Goal: Information Seeking & Learning: Compare options

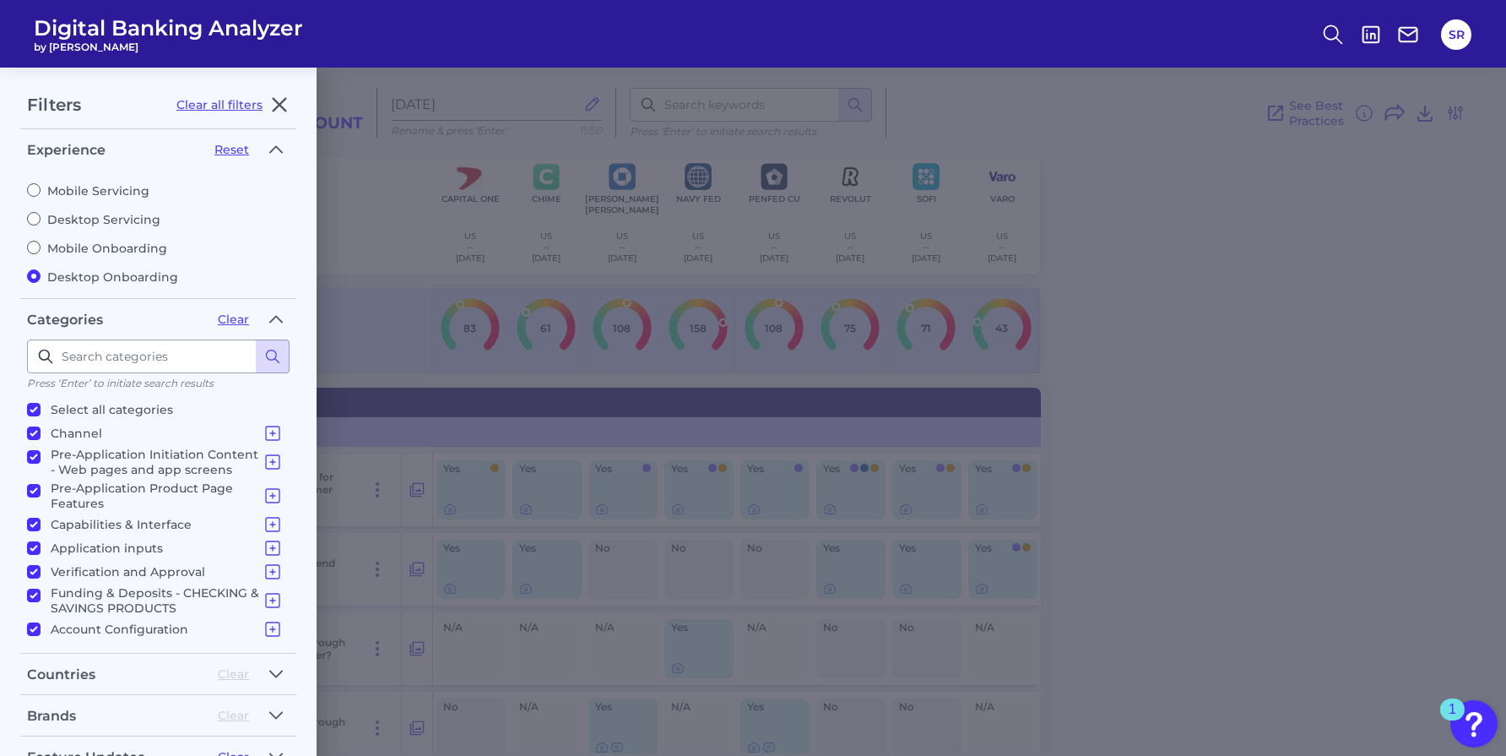
scroll to position [68, 0]
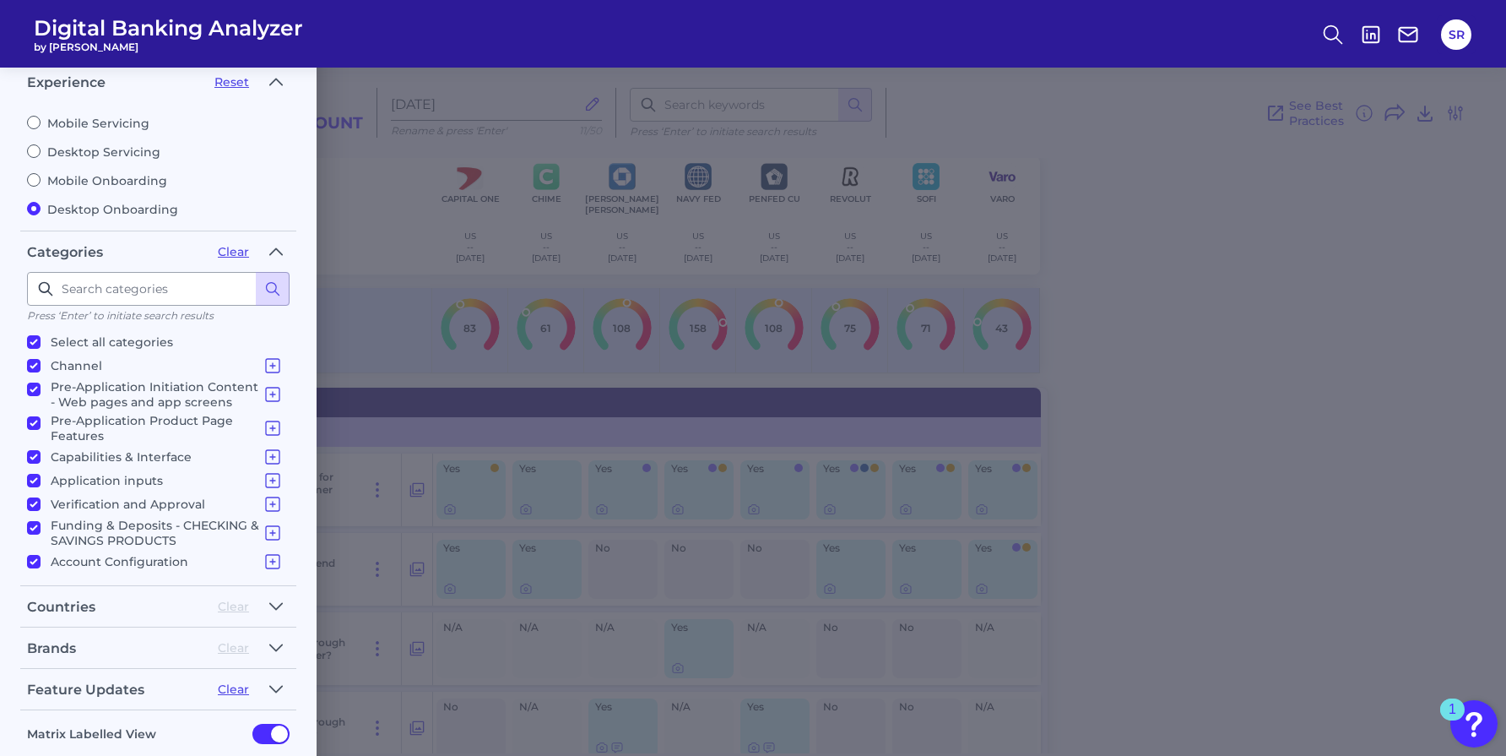
click at [30, 124] on input "Mobile Servicing" at bounding box center [34, 123] width 14 height 14
radio input "true"
radio input "false"
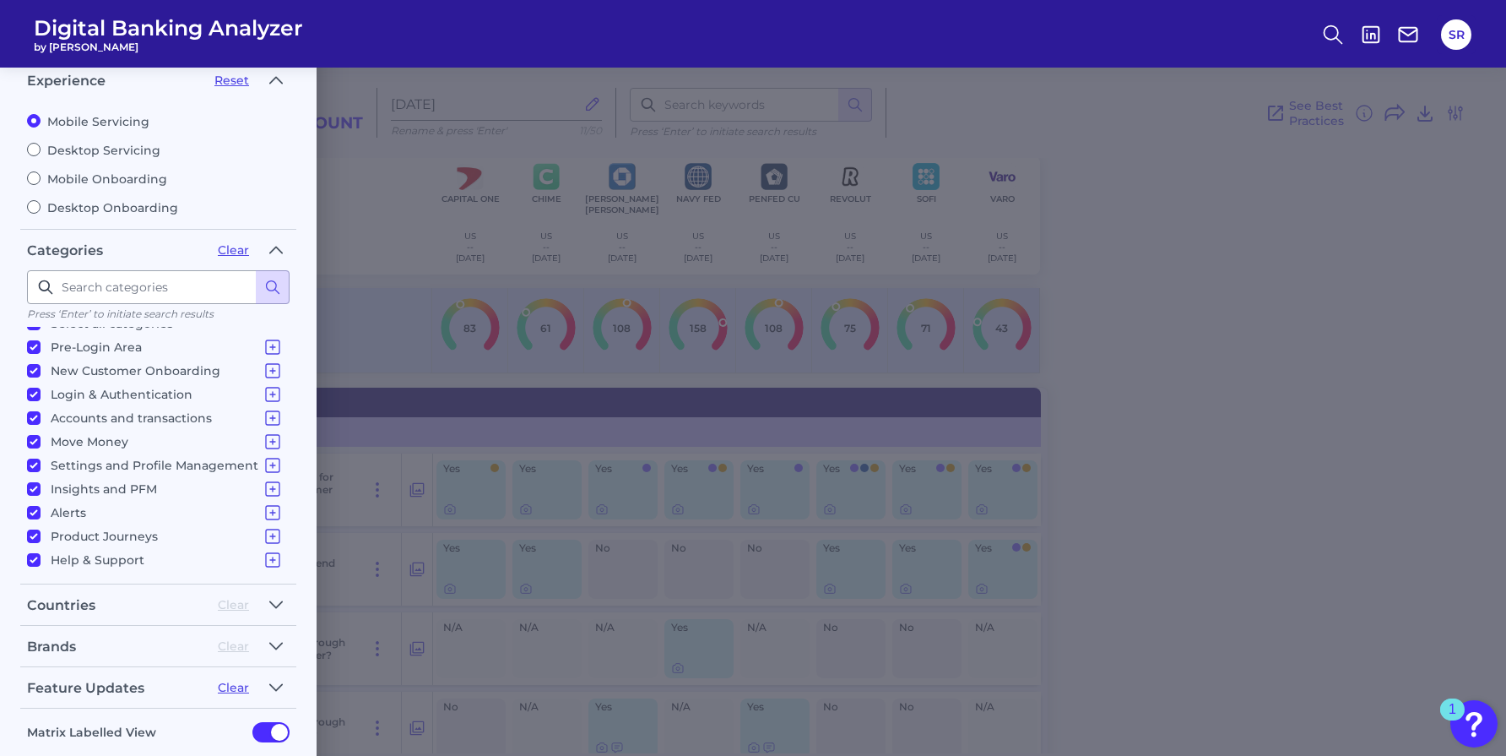
scroll to position [0, 0]
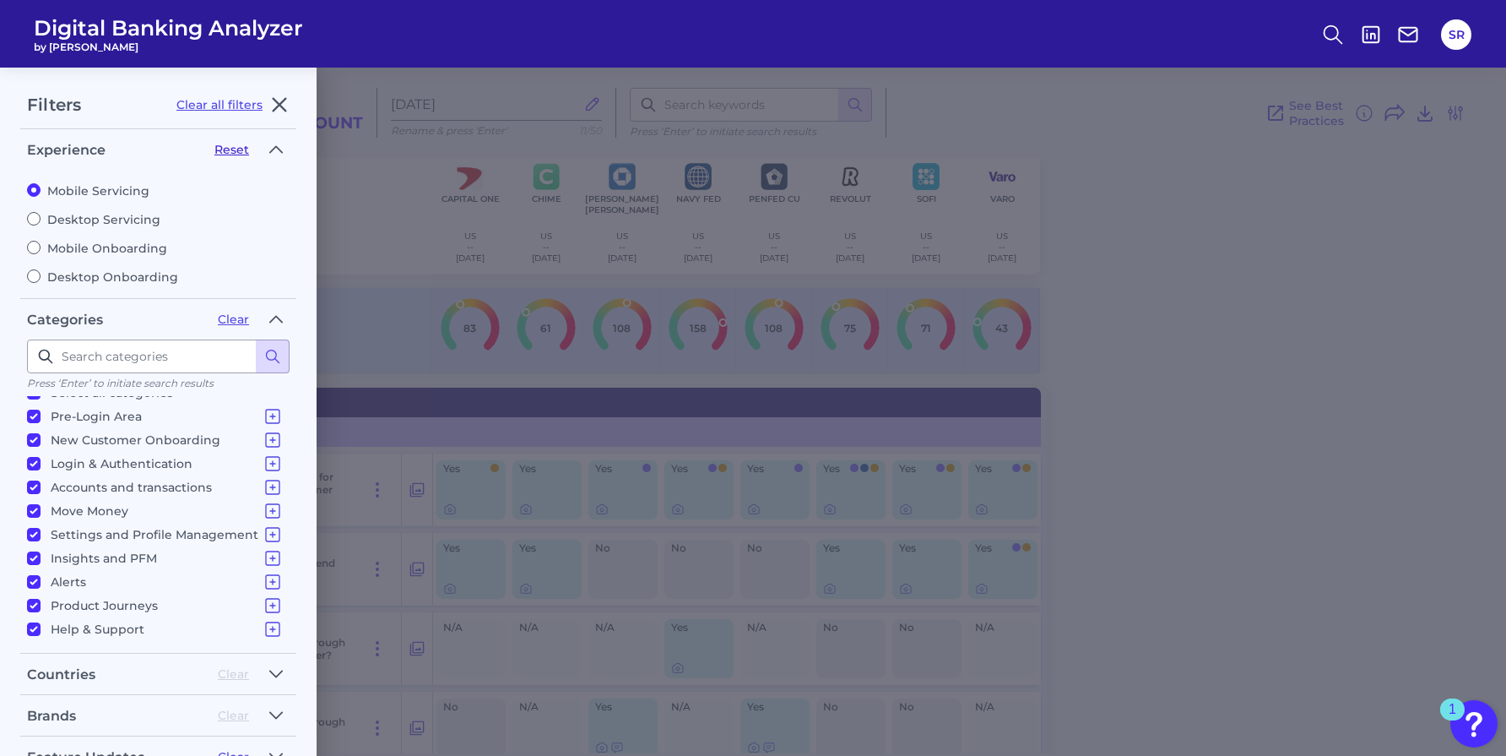
click at [236, 150] on button "Reset" at bounding box center [231, 149] width 35 height 15
radio input "false"
radio input "true"
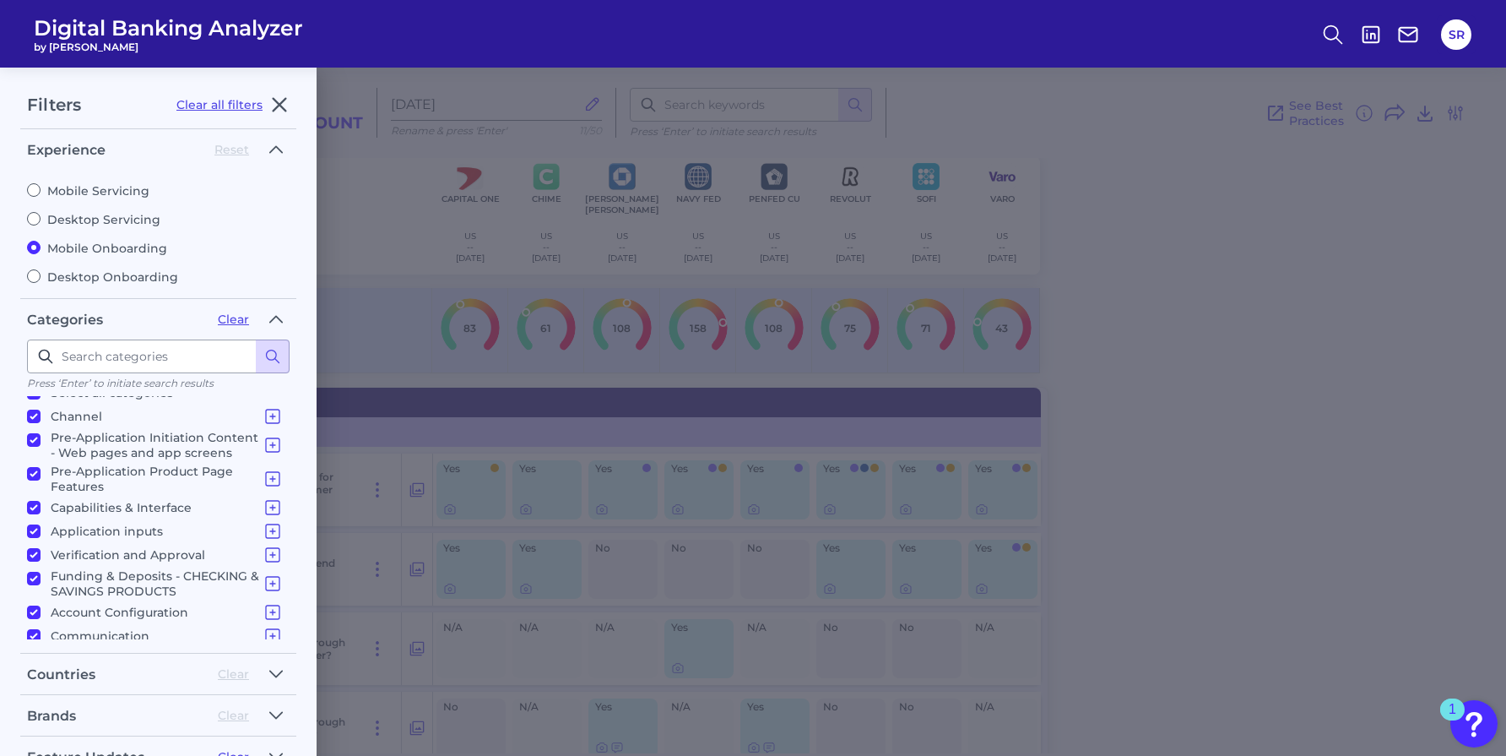
click at [34, 192] on input "Mobile Servicing" at bounding box center [34, 190] width 14 height 14
radio input "true"
radio input "false"
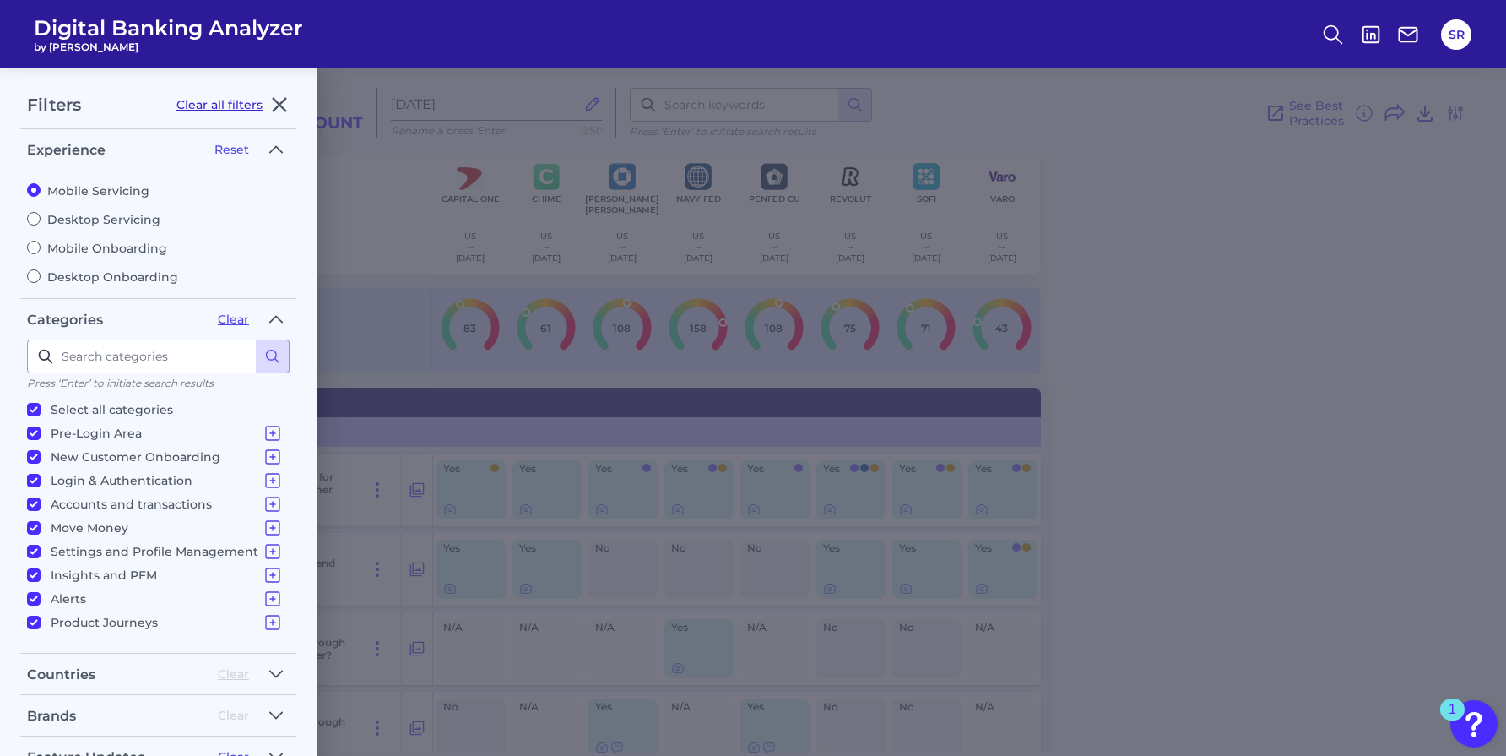
click at [234, 104] on button "Clear all filters" at bounding box center [219, 104] width 86 height 15
click at [280, 101] on icon "button" at bounding box center [280, 105] width 13 height 13
radio input "false"
radio input "true"
checkbox input "true"
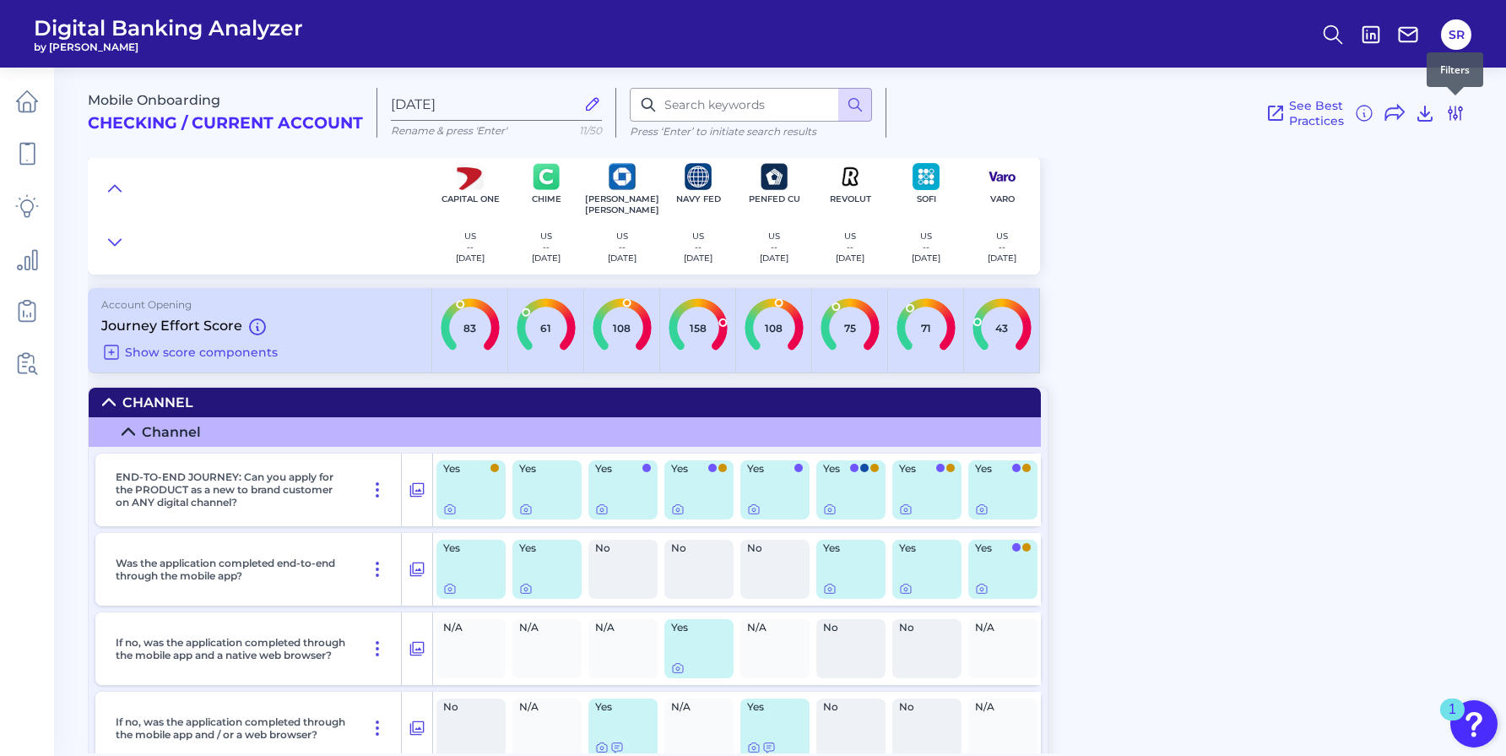
click at [1458, 111] on icon at bounding box center [1455, 113] width 20 height 20
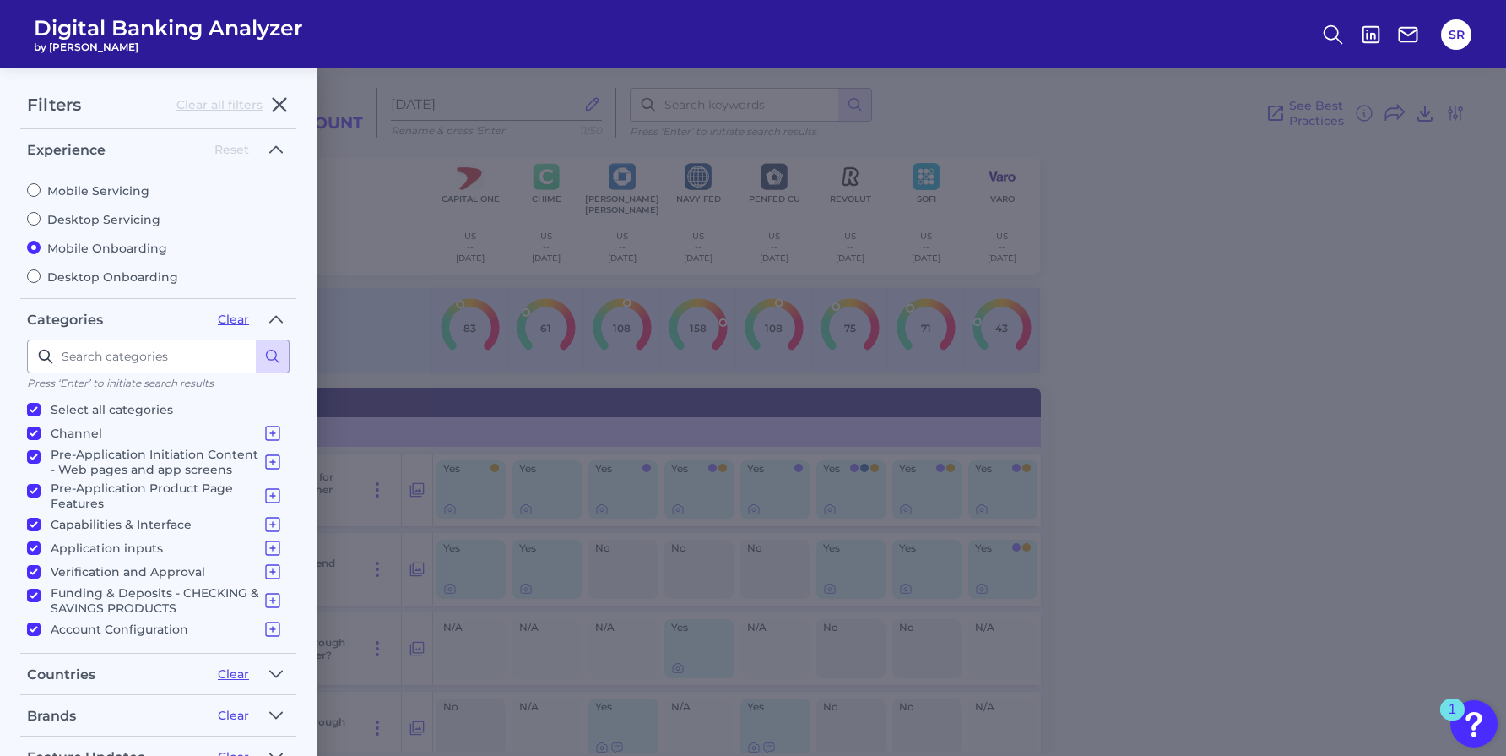
click at [29, 194] on input "Mobile Servicing" at bounding box center [34, 190] width 14 height 14
radio input "true"
radio input "false"
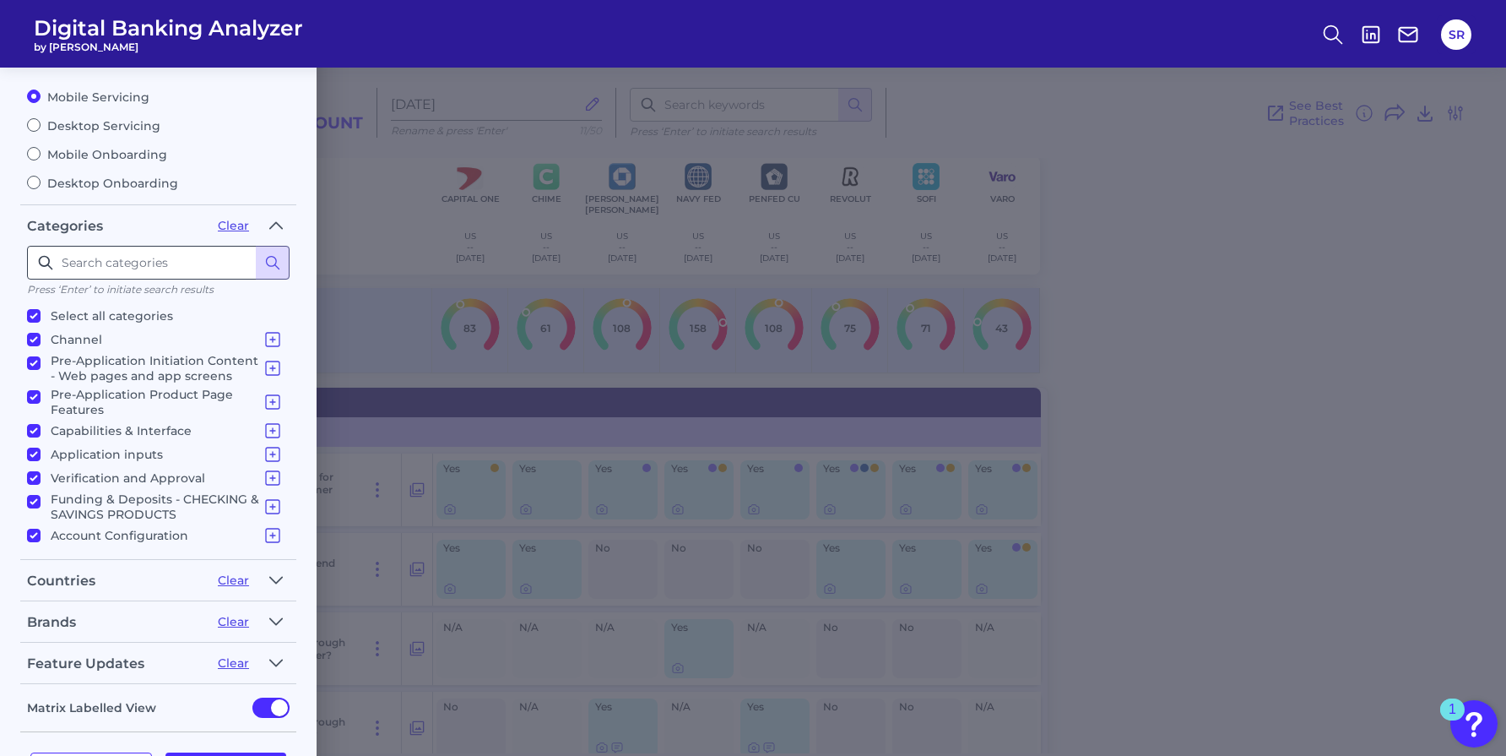
scroll to position [153, 0]
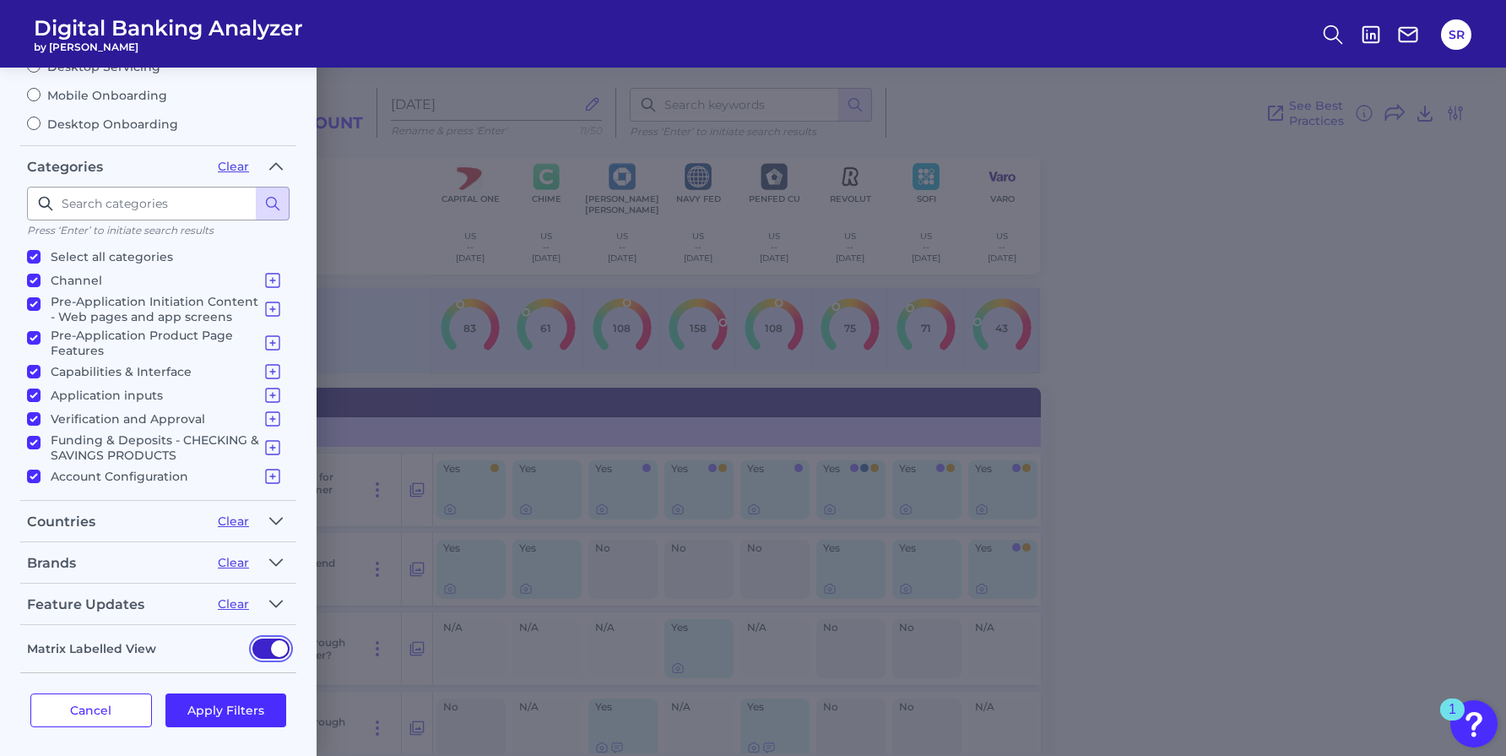
click at [260, 648] on input "Matrix Labelled View" at bounding box center [270, 648] width 37 height 20
checkbox input "false"
radio input "false"
radio input "true"
click at [284, 638] on input "Matrix Labelled View" at bounding box center [270, 648] width 37 height 20
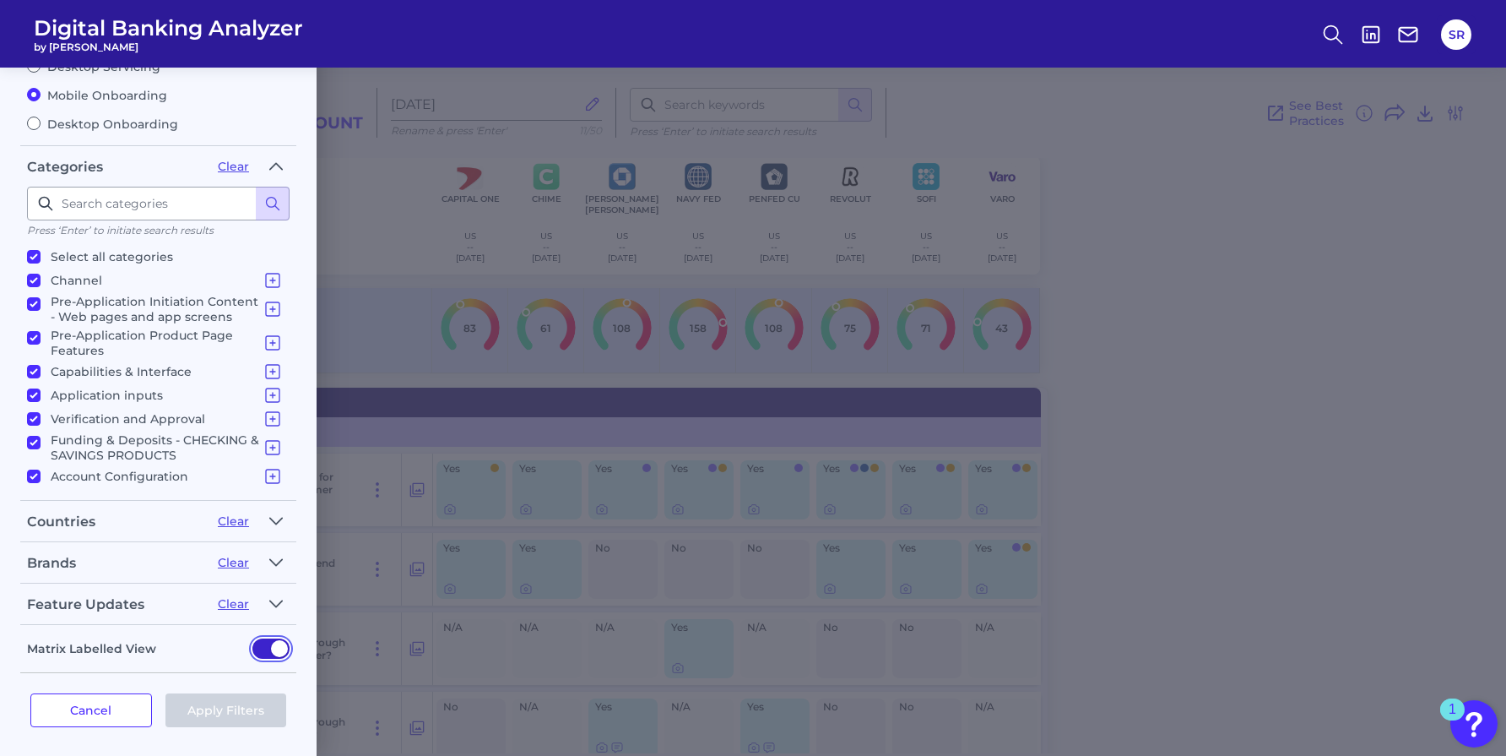
click at [283, 651] on input "Matrix Labelled View" at bounding box center [270, 648] width 37 height 20
checkbox input "true"
click at [1186, 254] on div "Filters Clear all filters Experience Reset Mobile Servicing Desktop Servicing M…" at bounding box center [753, 412] width 1506 height 688
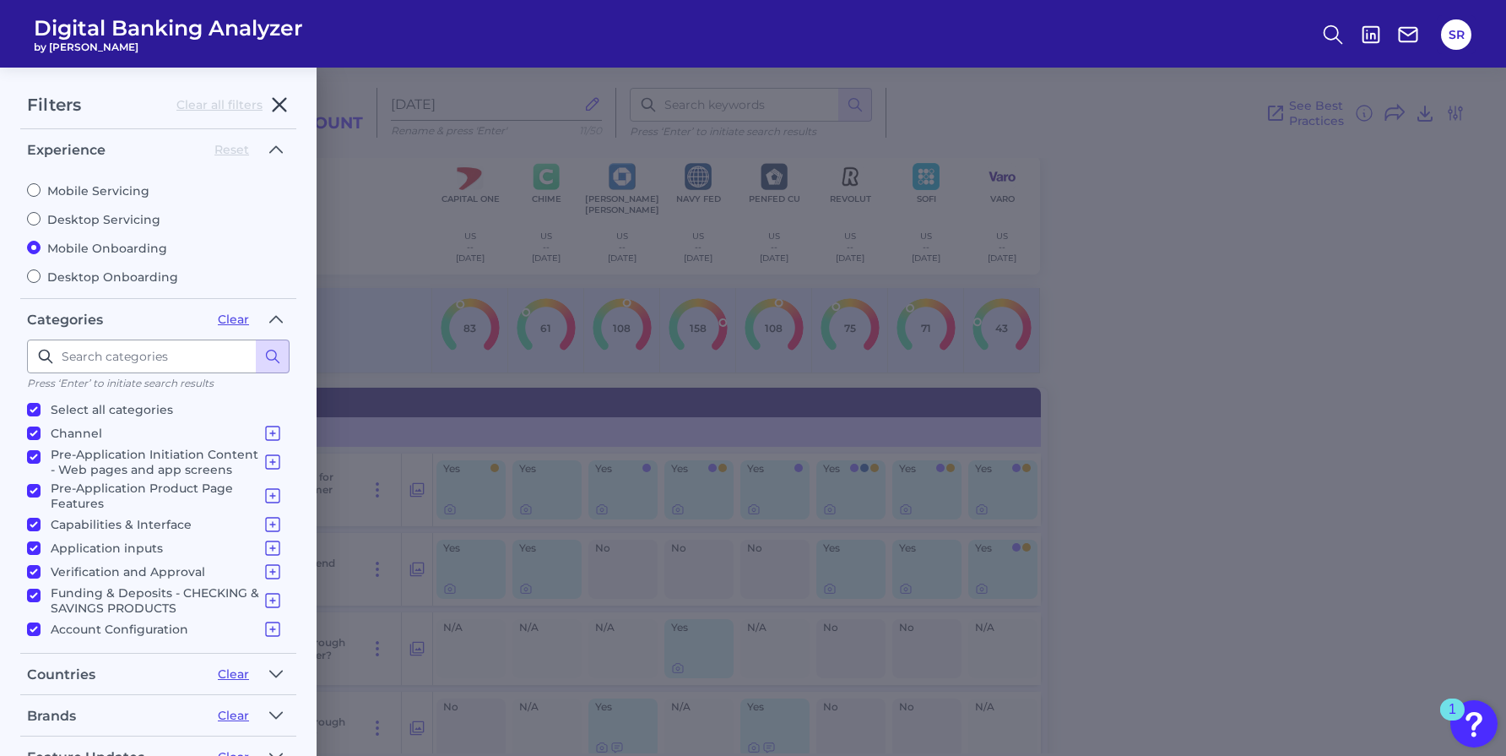
click at [282, 105] on icon "button" at bounding box center [279, 105] width 20 height 20
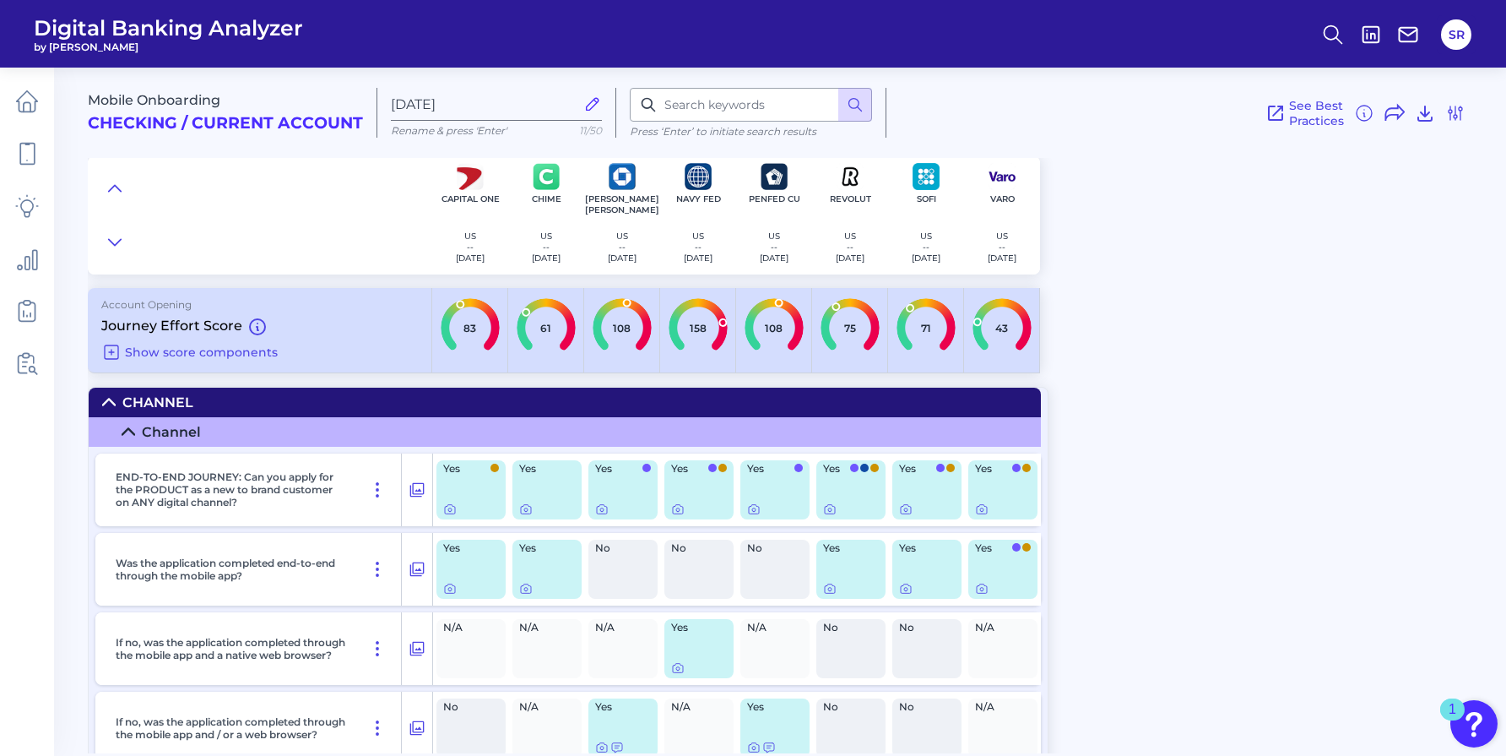
click at [1201, 307] on div "Mobile Onboarding Checking / Current Account [DATE] Rename & press 'Enter' 11/5…" at bounding box center [797, 404] width 1418 height 698
click at [1177, 362] on div "Mobile Onboarding Checking / Current Account [DATE] Rename & press 'Enter' 11/5…" at bounding box center [797, 404] width 1418 height 698
click at [128, 431] on icon at bounding box center [128, 432] width 12 height 6
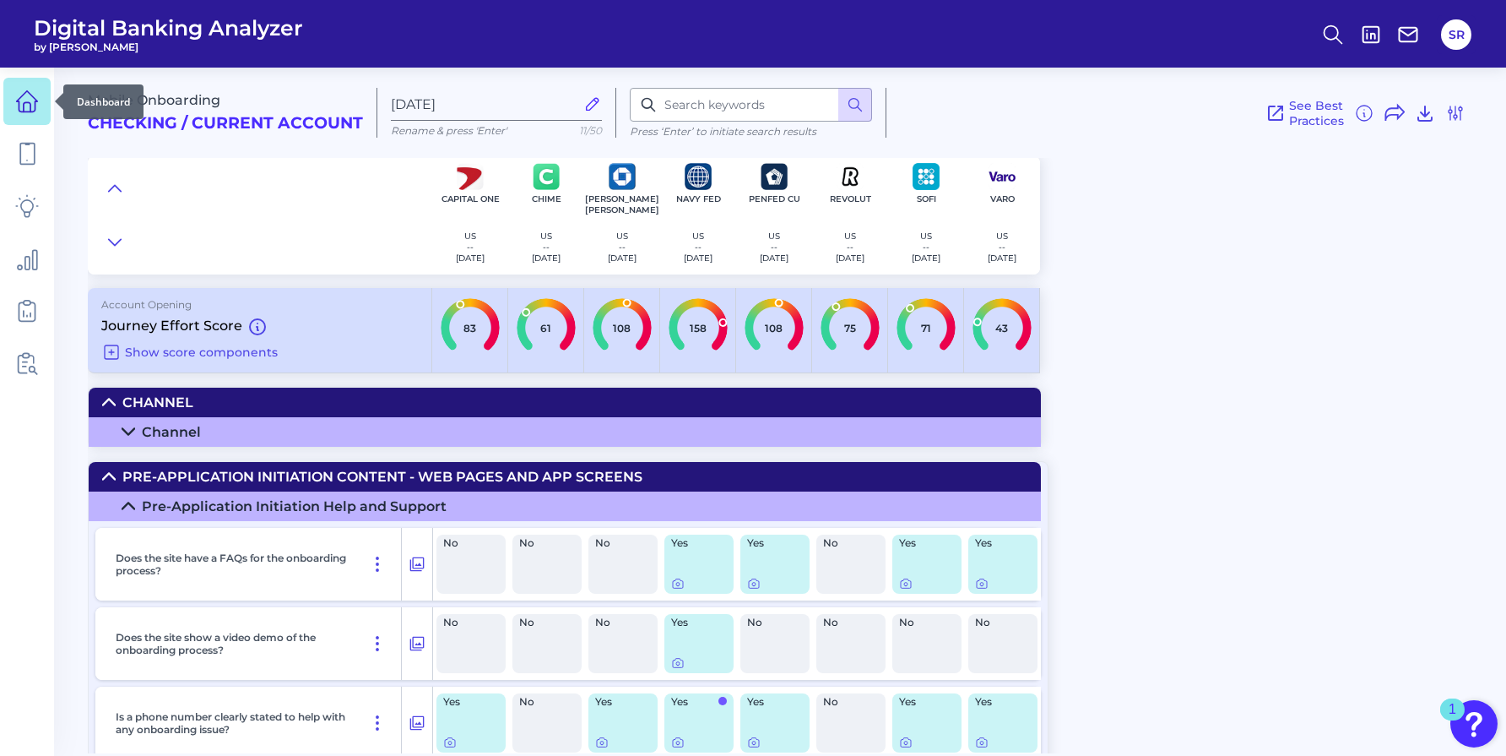
click at [24, 103] on icon at bounding box center [27, 106] width 7 height 9
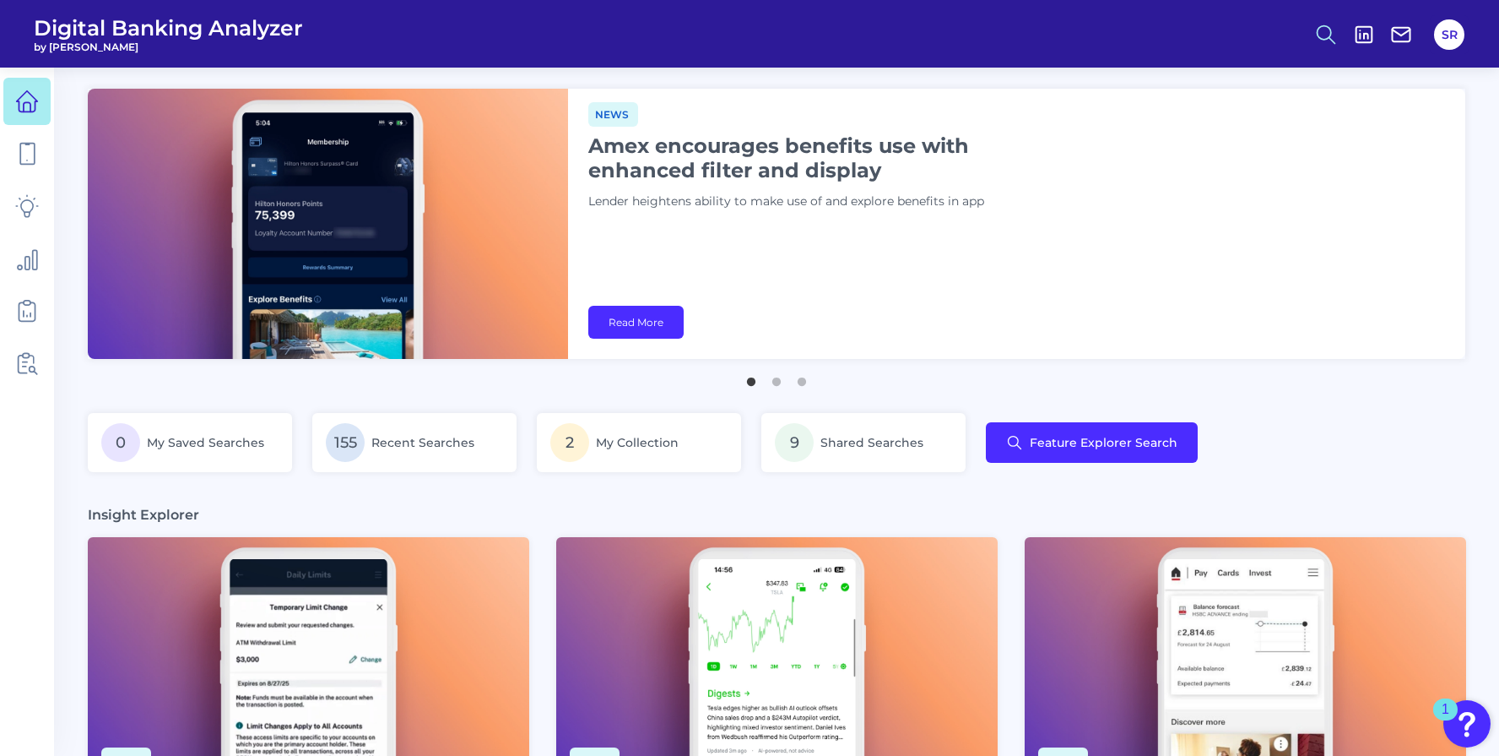
click at [1328, 34] on icon at bounding box center [1326, 35] width 24 height 24
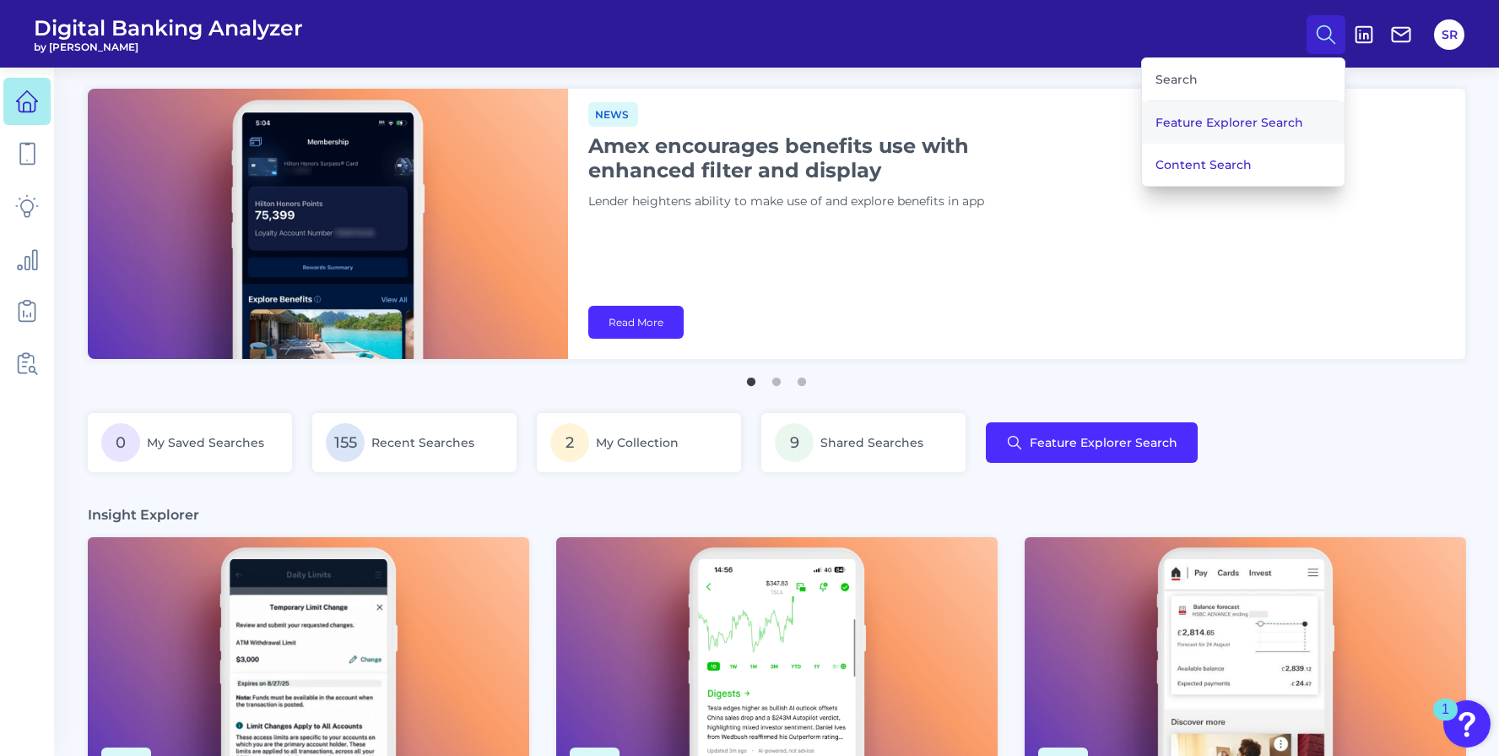
click at [1238, 122] on button "Feature Explorer Search" at bounding box center [1243, 122] width 203 height 42
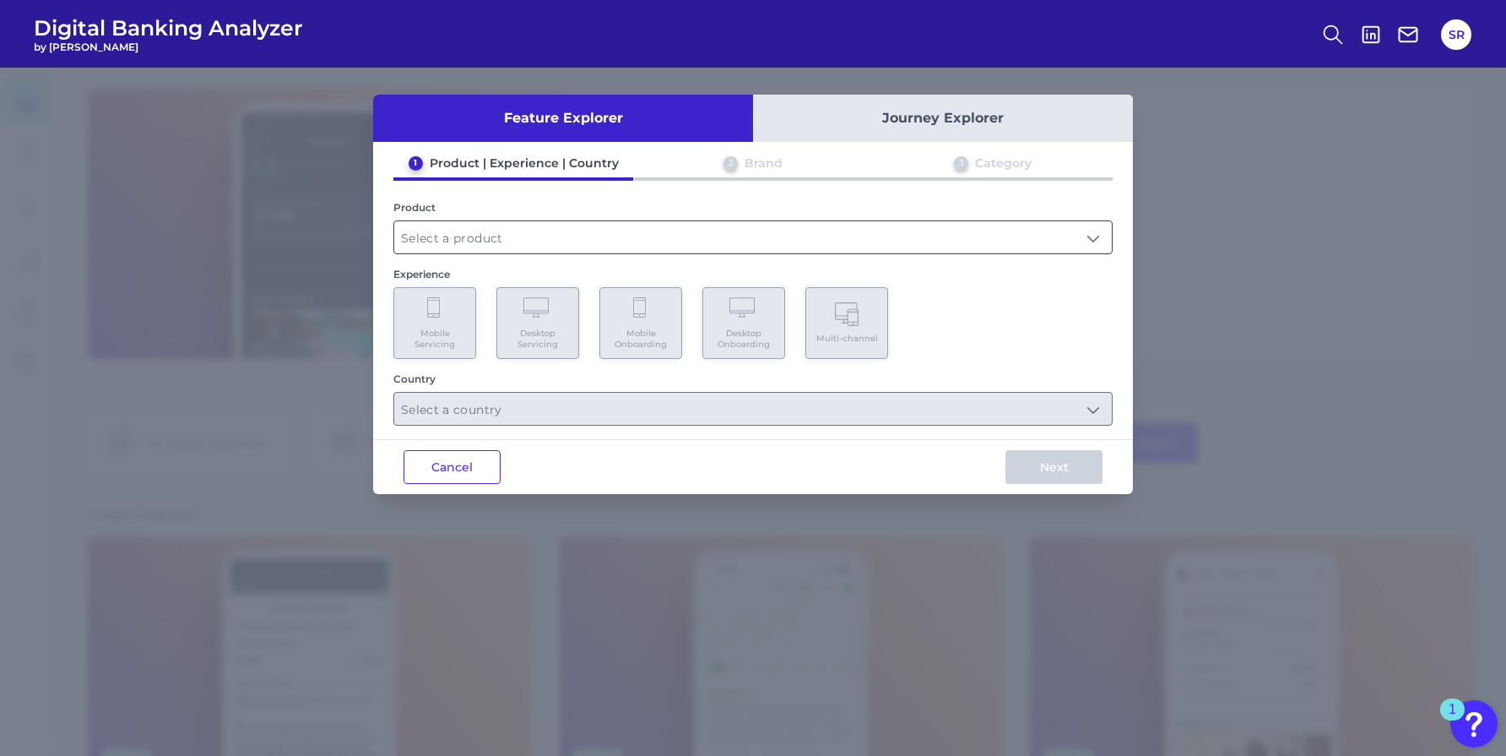
click at [485, 232] on input "text" at bounding box center [753, 237] width 718 height 32
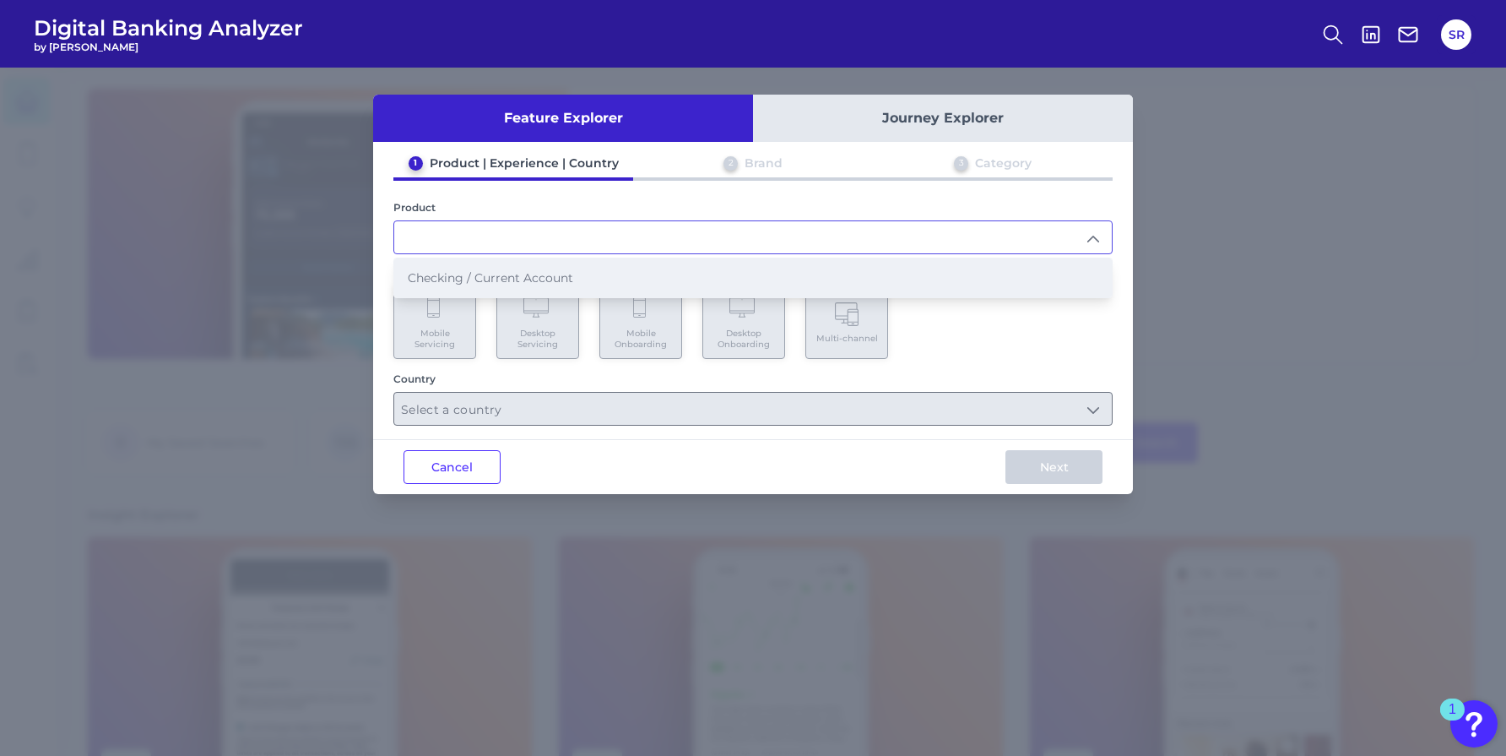
click at [496, 272] on span "Checking / Current Account" at bounding box center [490, 277] width 165 height 15
type input "Checking / Current Account"
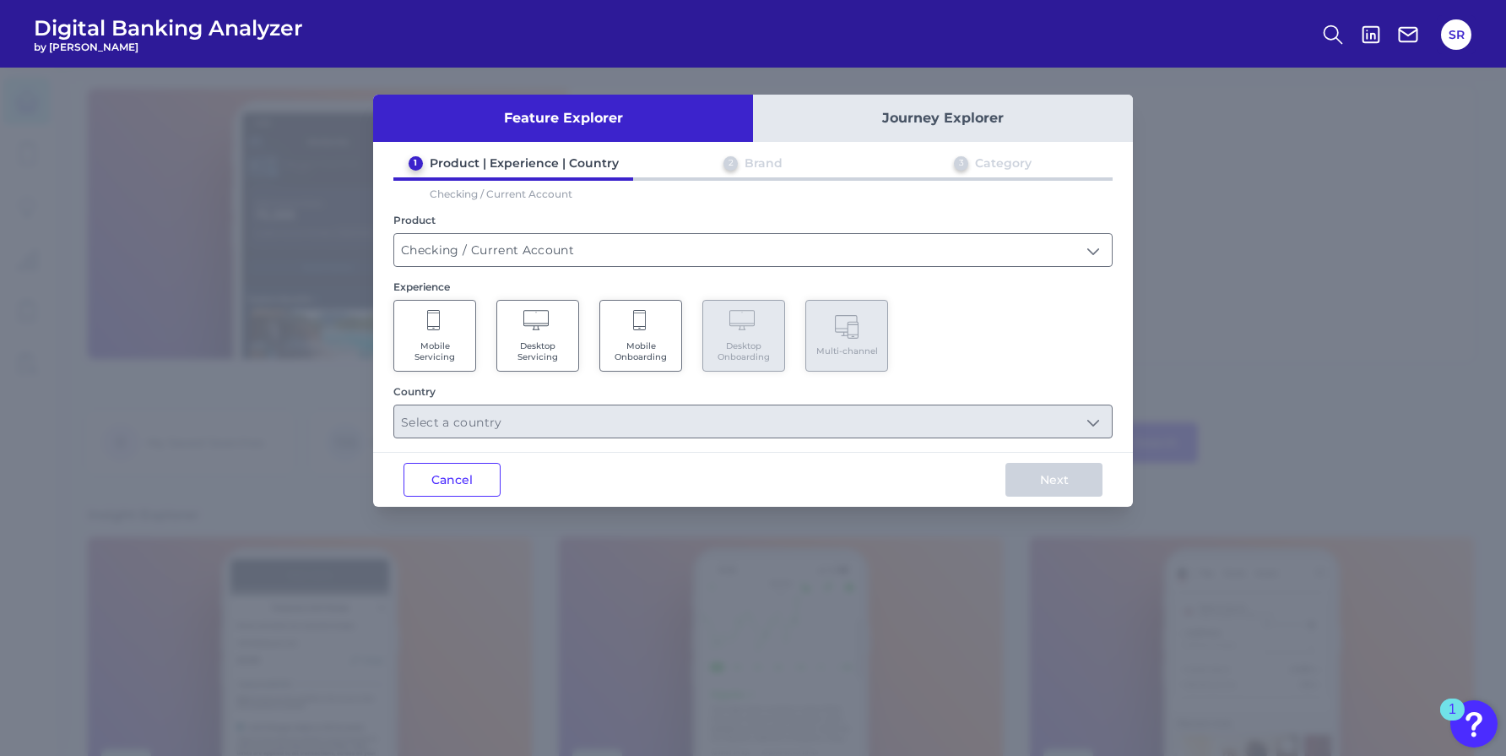
click at [437, 349] on span "Mobile Servicing" at bounding box center [435, 351] width 64 height 22
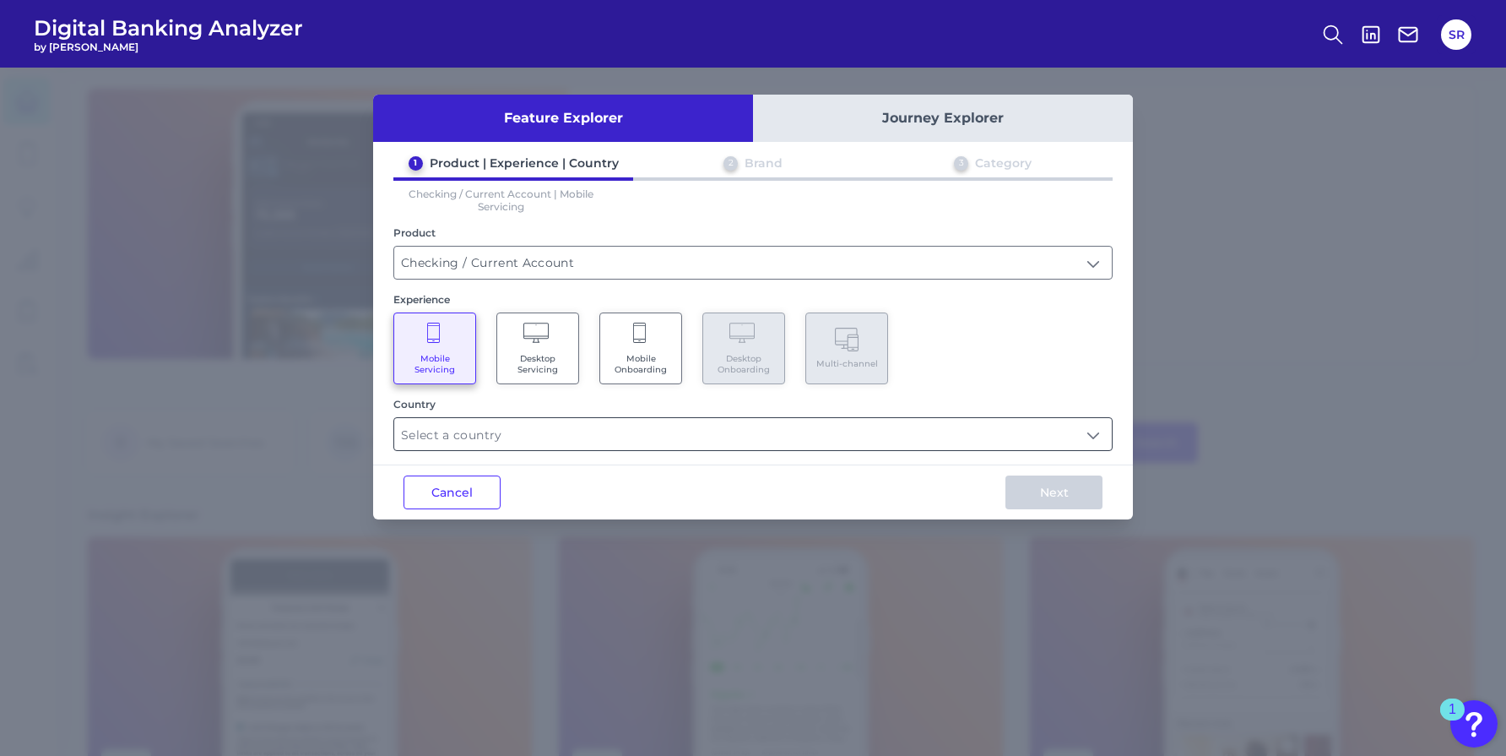
click at [508, 431] on input "text" at bounding box center [753, 434] width 718 height 32
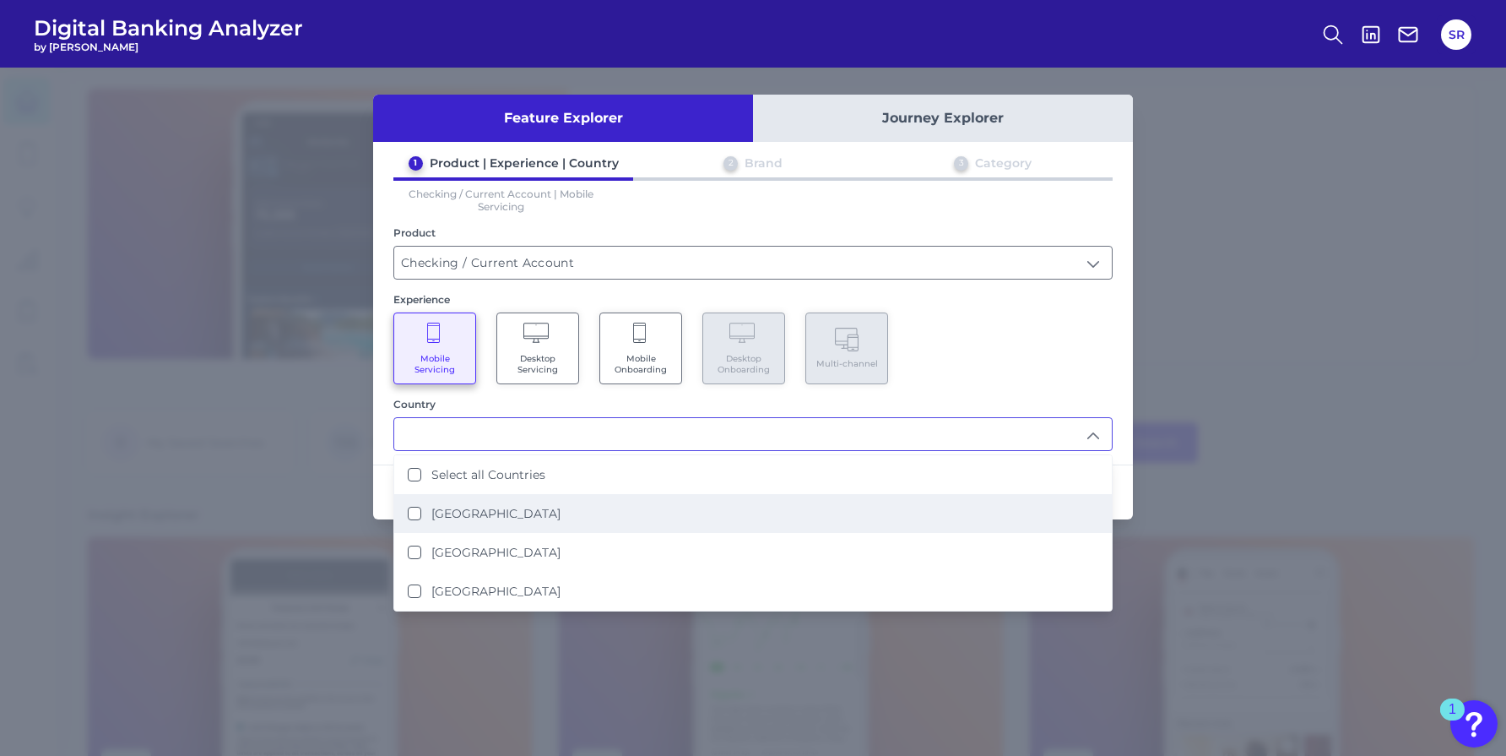
click at [488, 523] on li "[GEOGRAPHIC_DATA]" at bounding box center [753, 513] width 718 height 39
type input "[GEOGRAPHIC_DATA]"
click at [1025, 371] on div "Mobile Servicing Desktop Servicing Mobile Onboarding Desktop Onboarding Multi-c…" at bounding box center [752, 348] width 719 height 72
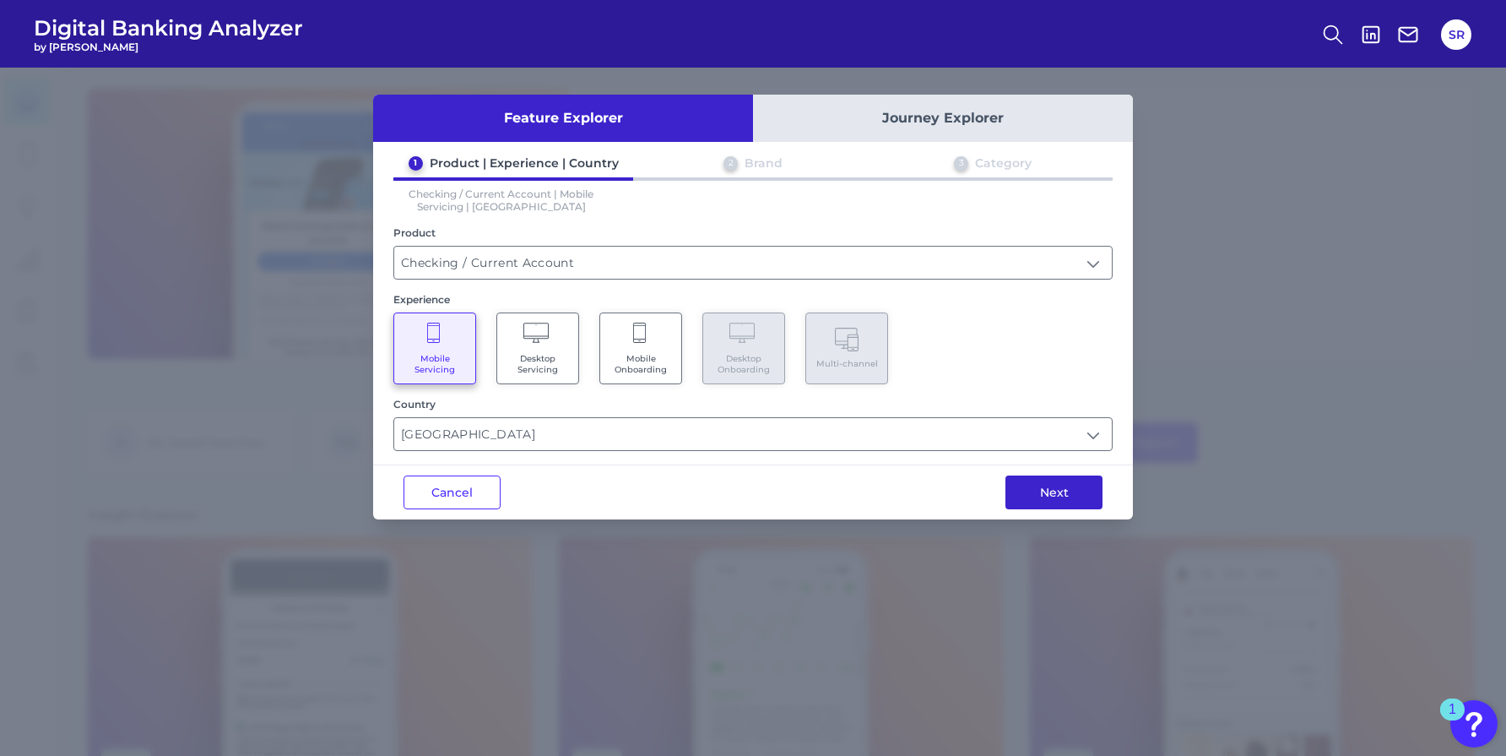
click at [1061, 491] on button "Next" at bounding box center [1053, 492] width 97 height 34
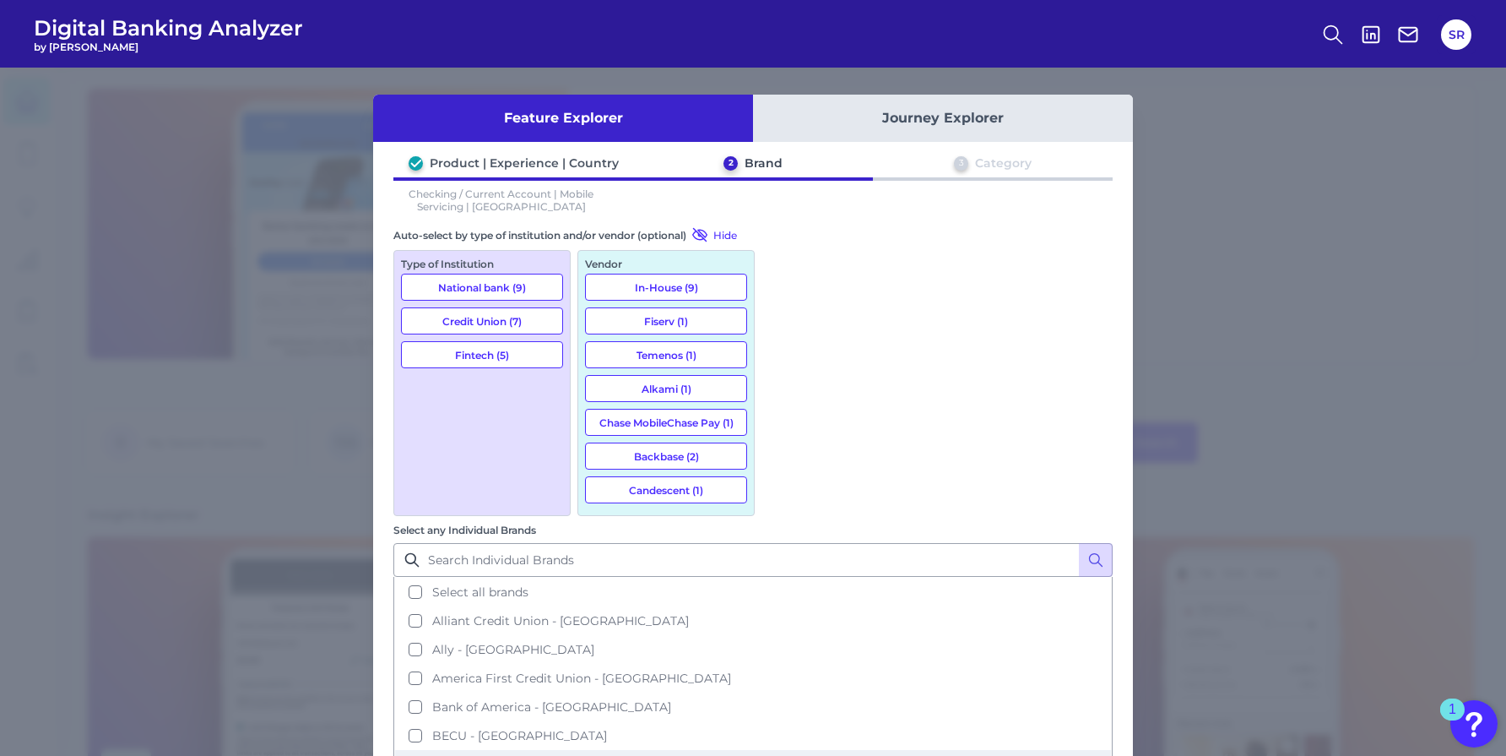
click at [785, 750] on button "Capital One - US" at bounding box center [753, 764] width 716 height 29
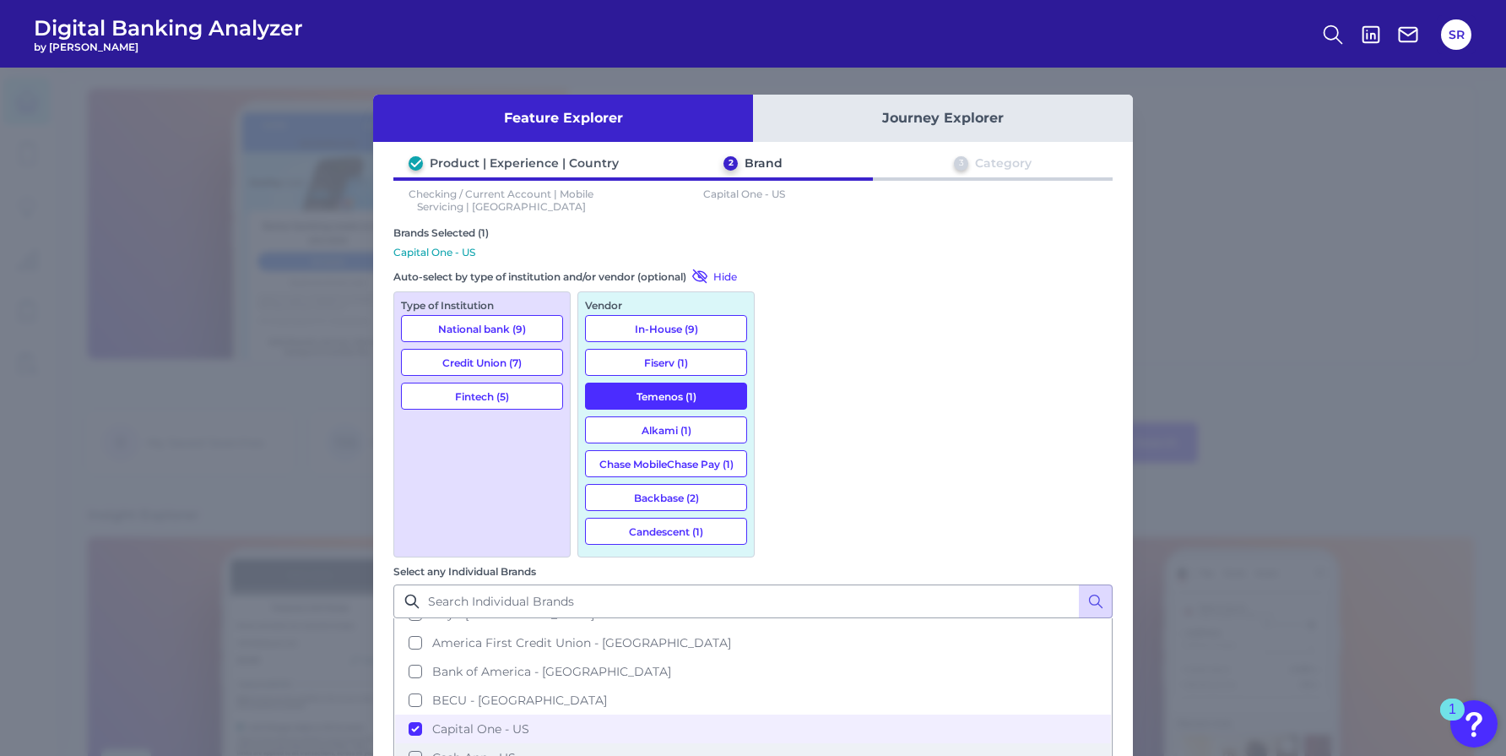
scroll to position [77, 0]
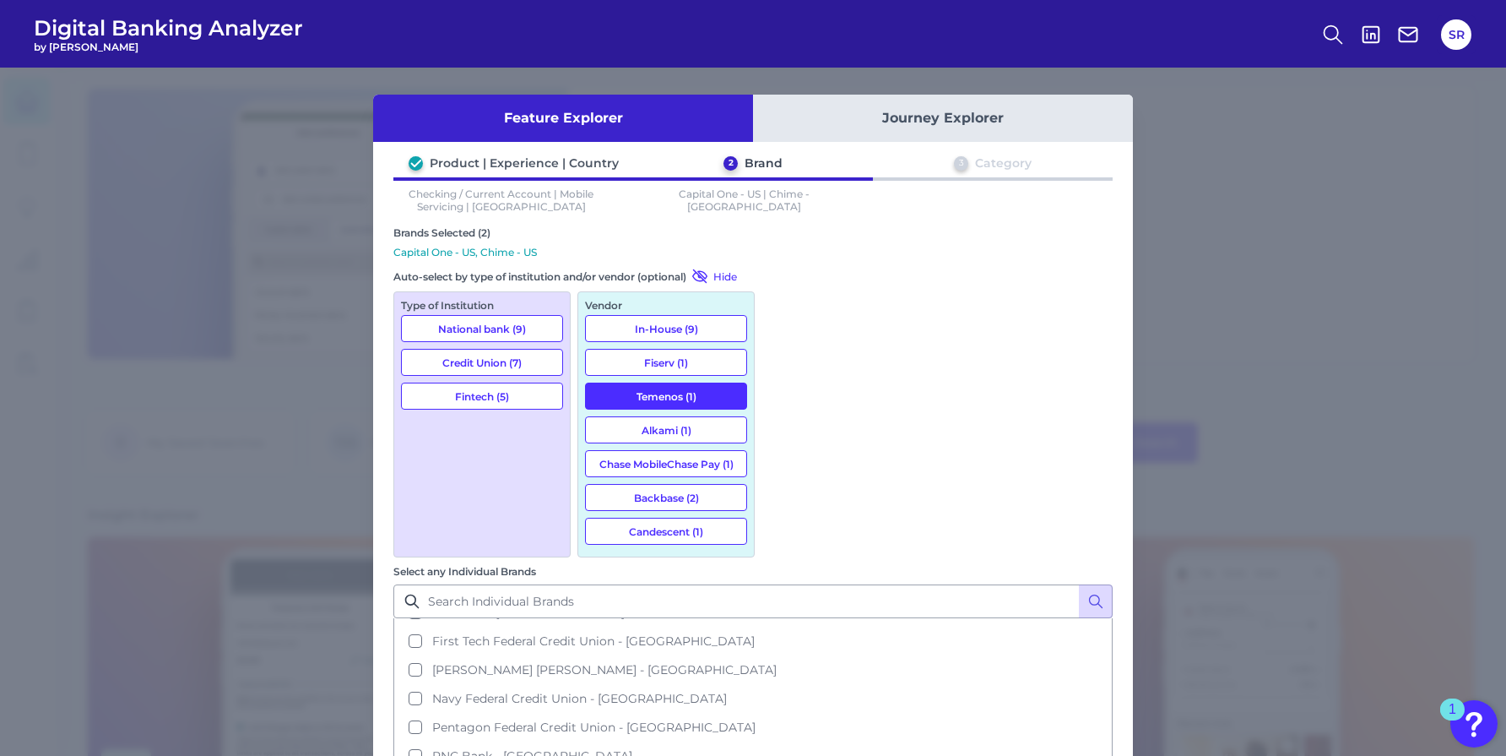
scroll to position [279, 0]
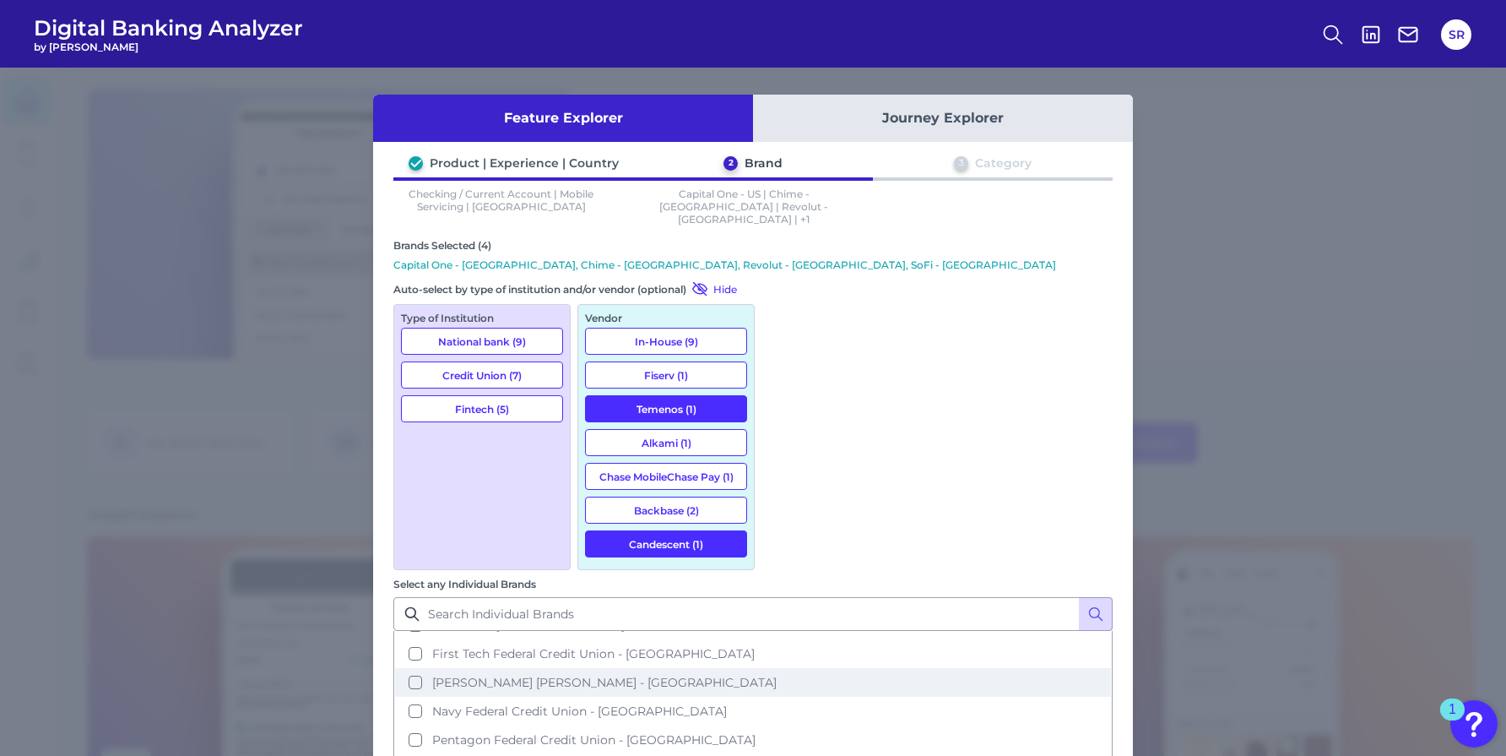
click at [788, 668] on button "[PERSON_NAME] [PERSON_NAME] - [GEOGRAPHIC_DATA]" at bounding box center [753, 682] width 716 height 29
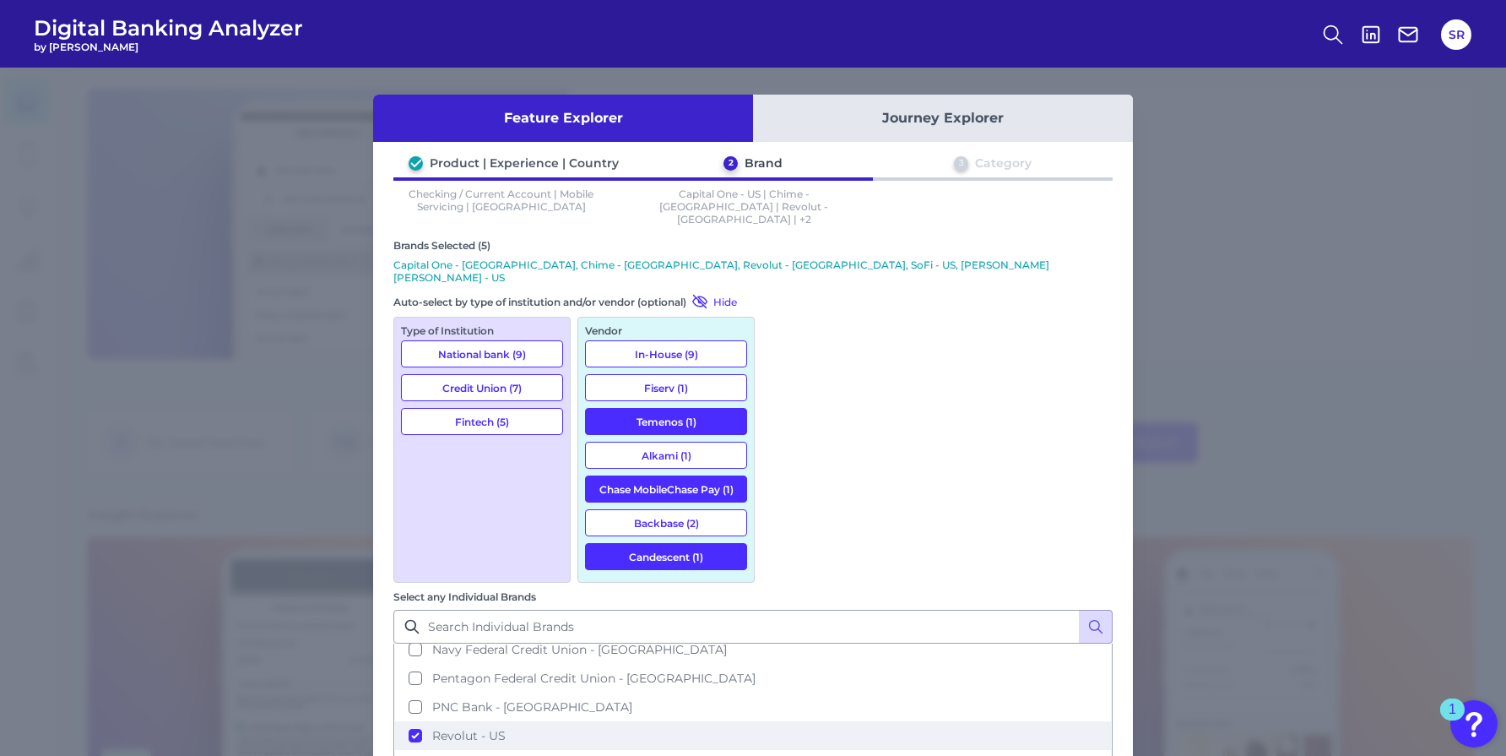
scroll to position [379, 0]
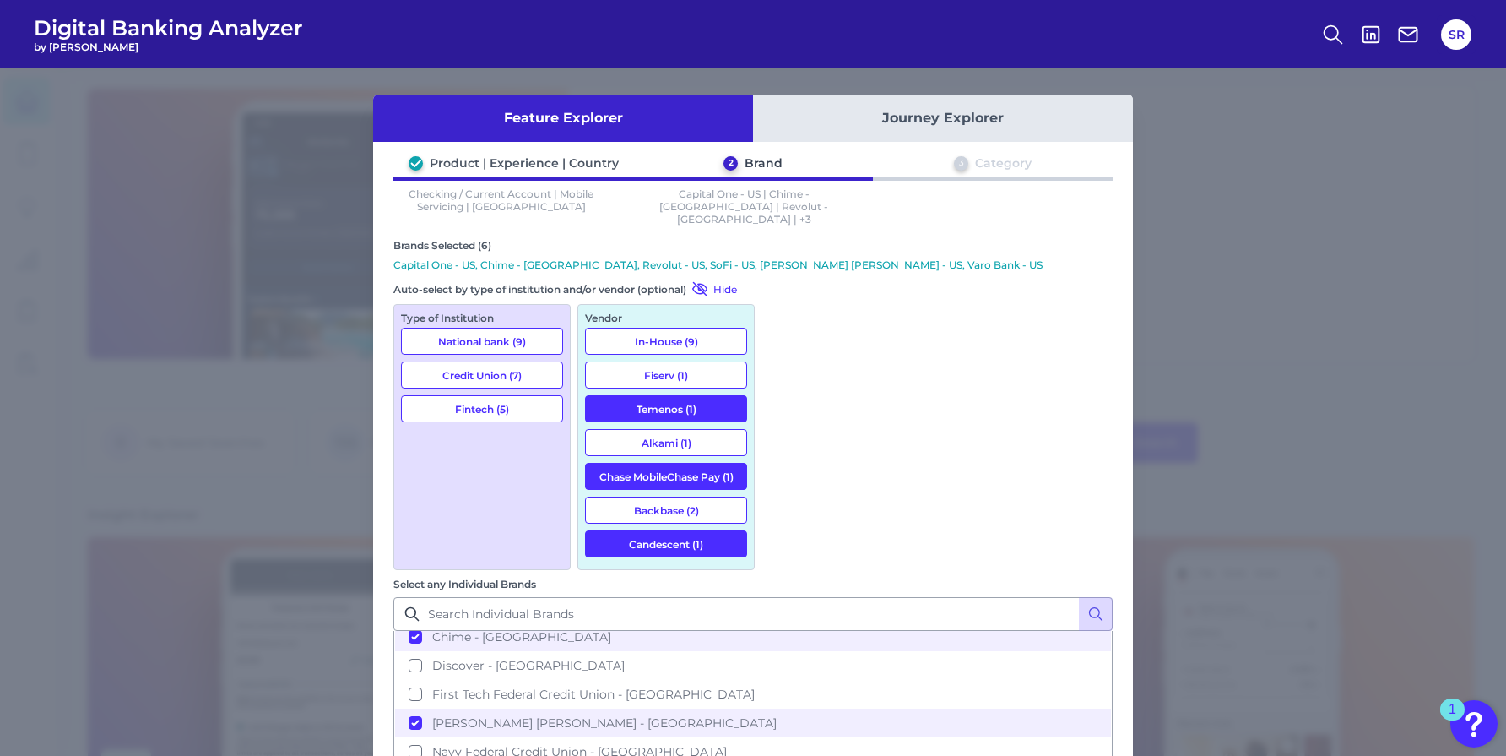
scroll to position [238, 0]
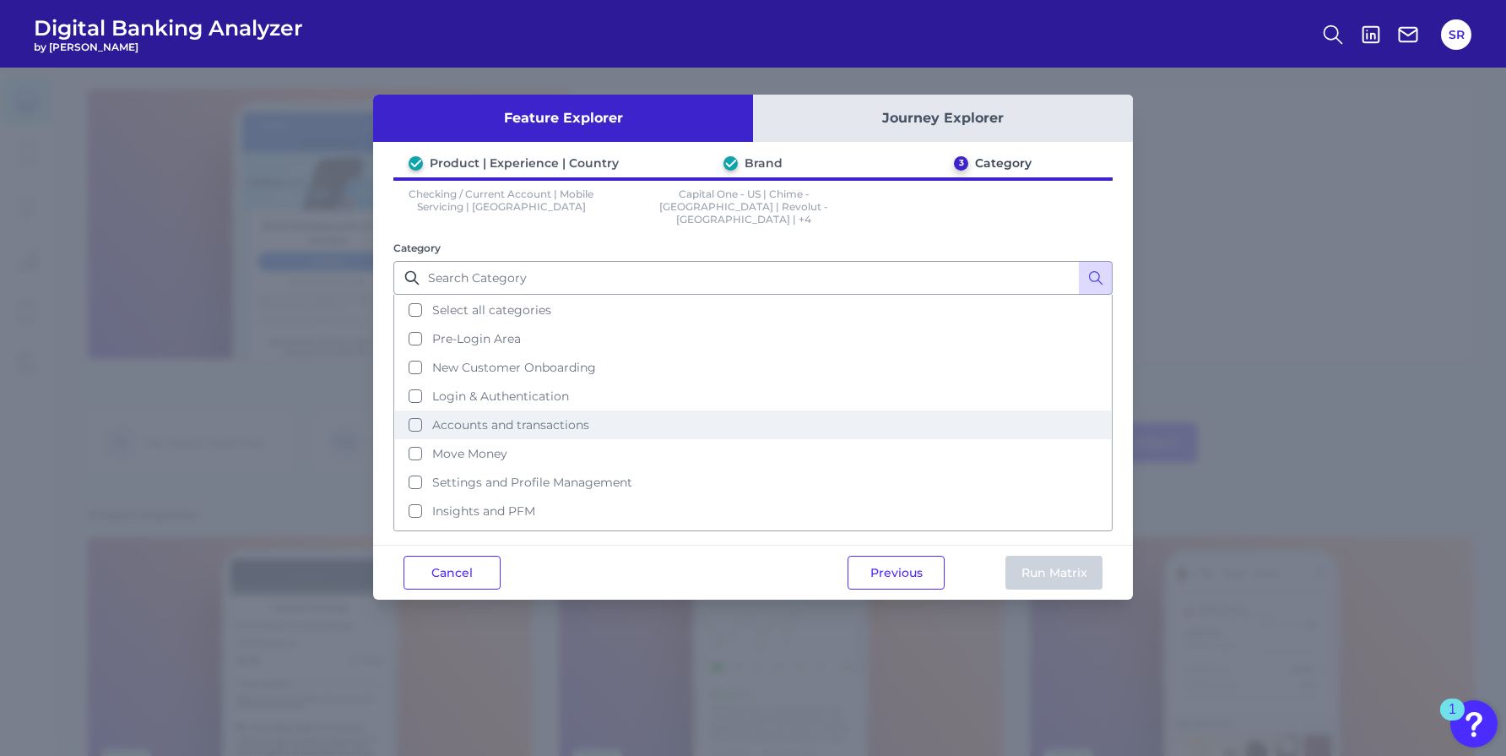
click at [415, 410] on button "Accounts and transactions" at bounding box center [753, 424] width 716 height 29
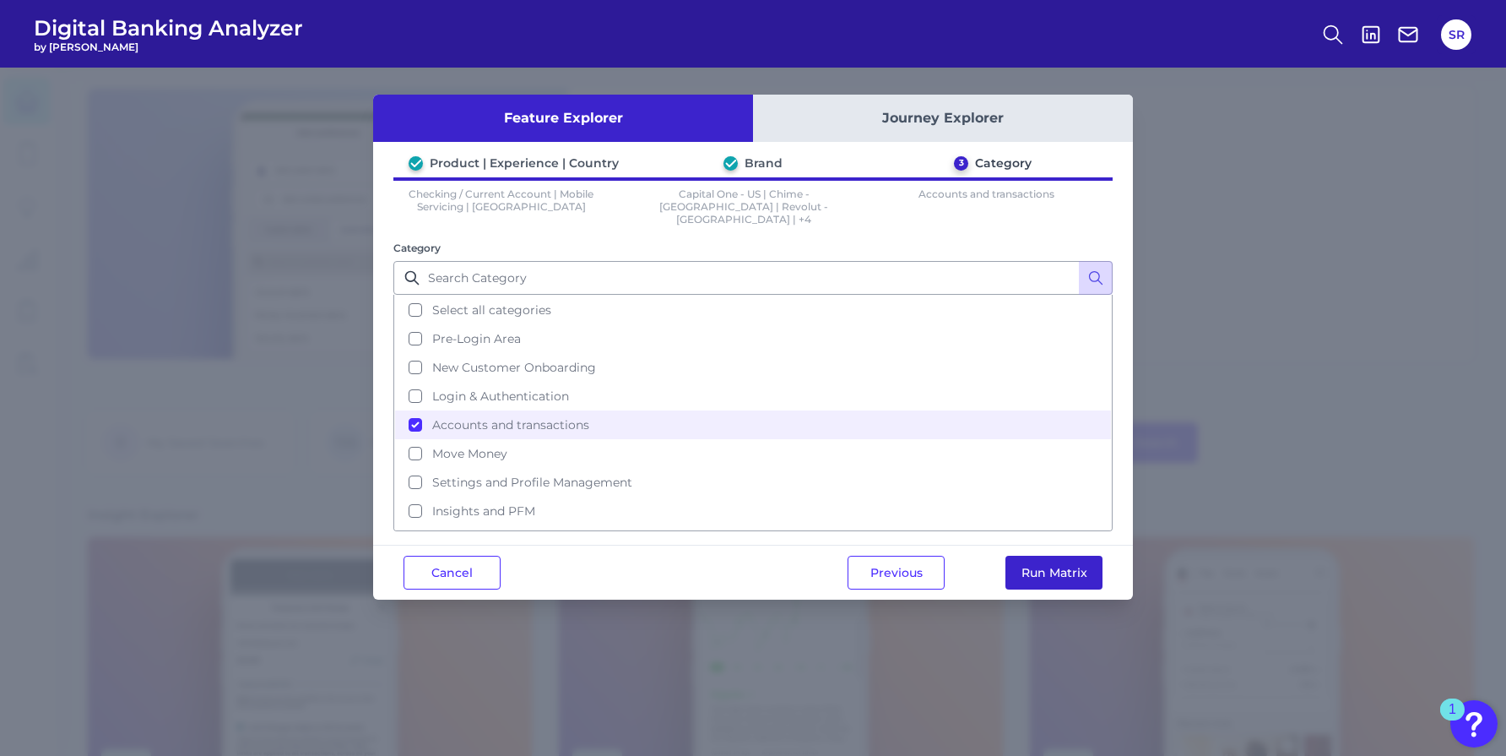
click at [1050, 555] on button "Run Matrix" at bounding box center [1053, 572] width 97 height 34
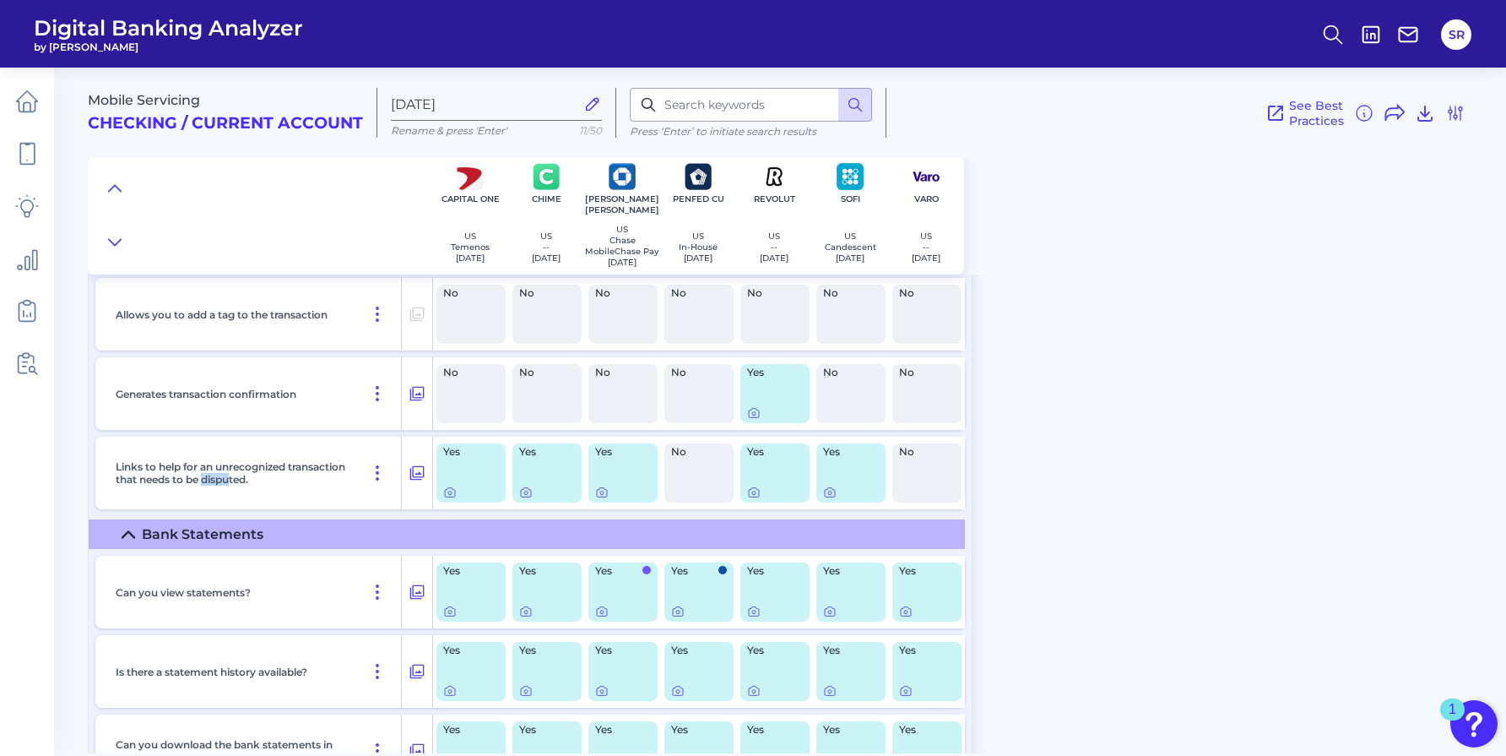
scroll to position [4117, 0]
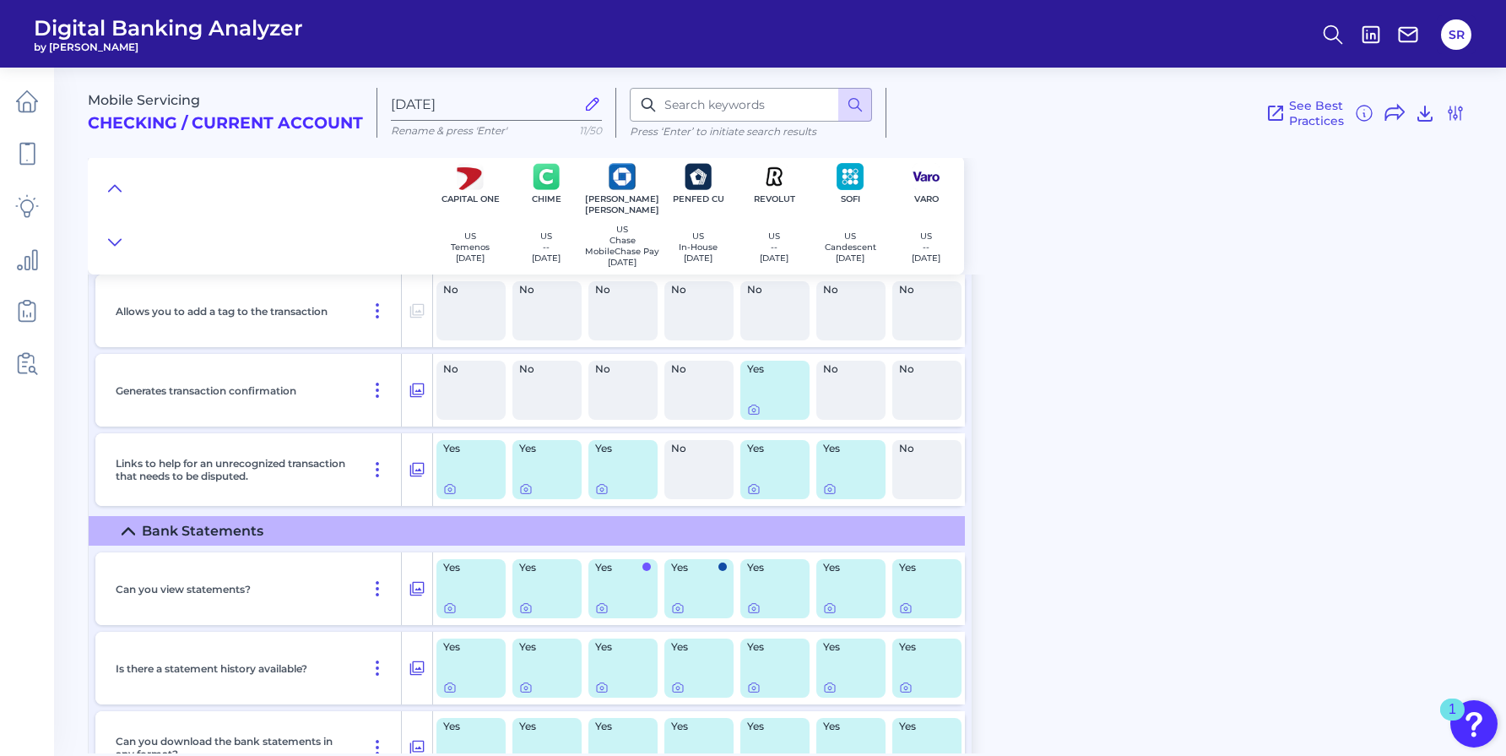
click at [127, 534] on icon at bounding box center [129, 531] width 14 height 14
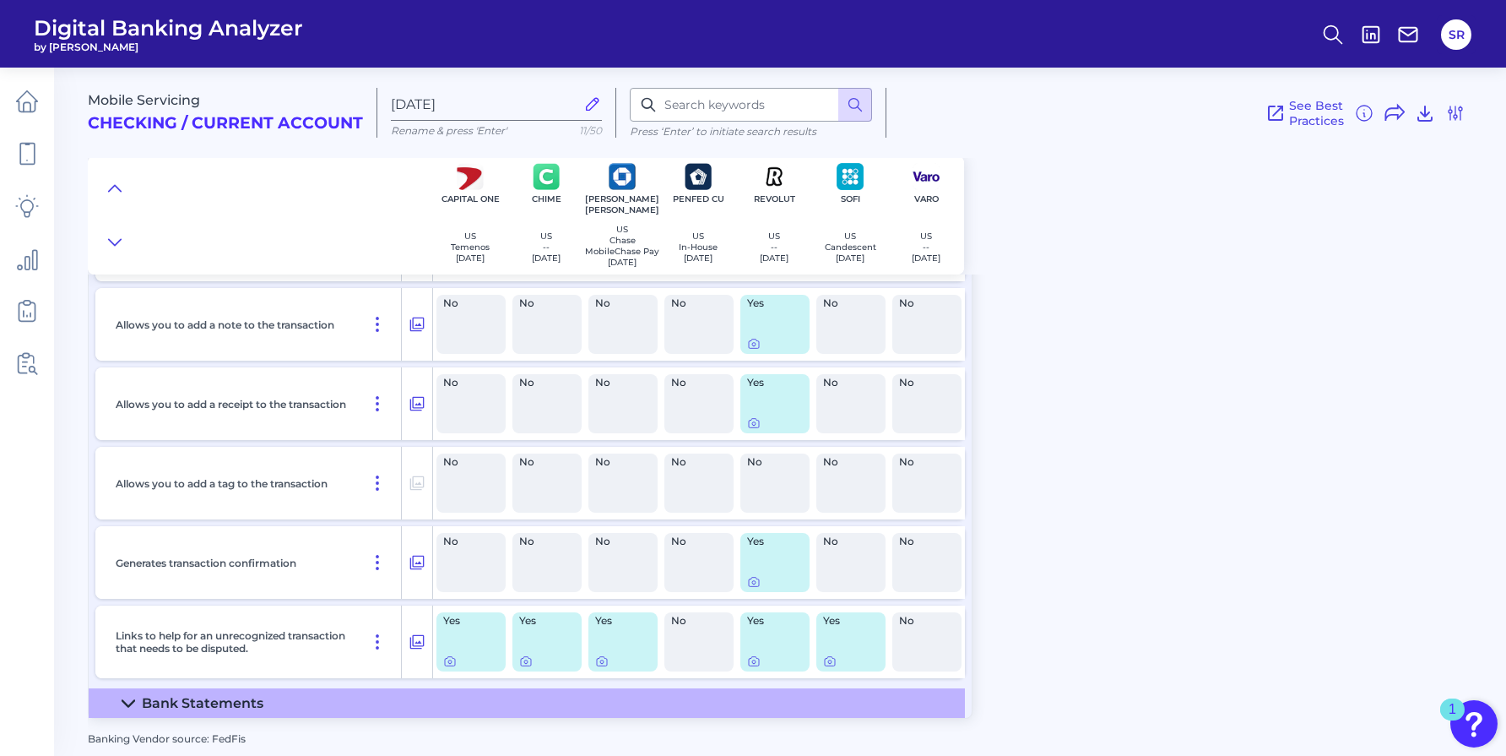
scroll to position [3948, 0]
click at [420, 643] on icon at bounding box center [417, 641] width 17 height 20
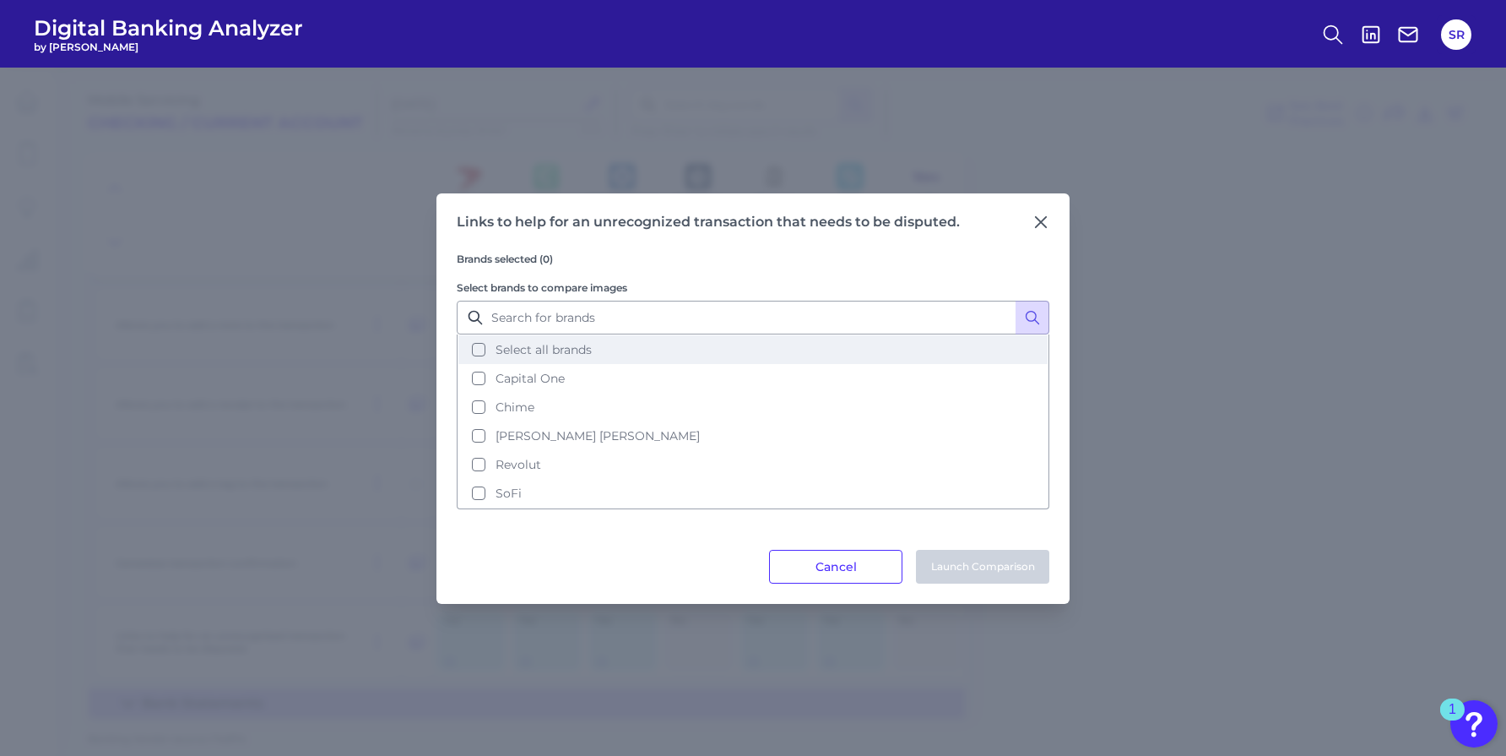
click at [484, 348] on button "Select all brands" at bounding box center [752, 349] width 589 height 29
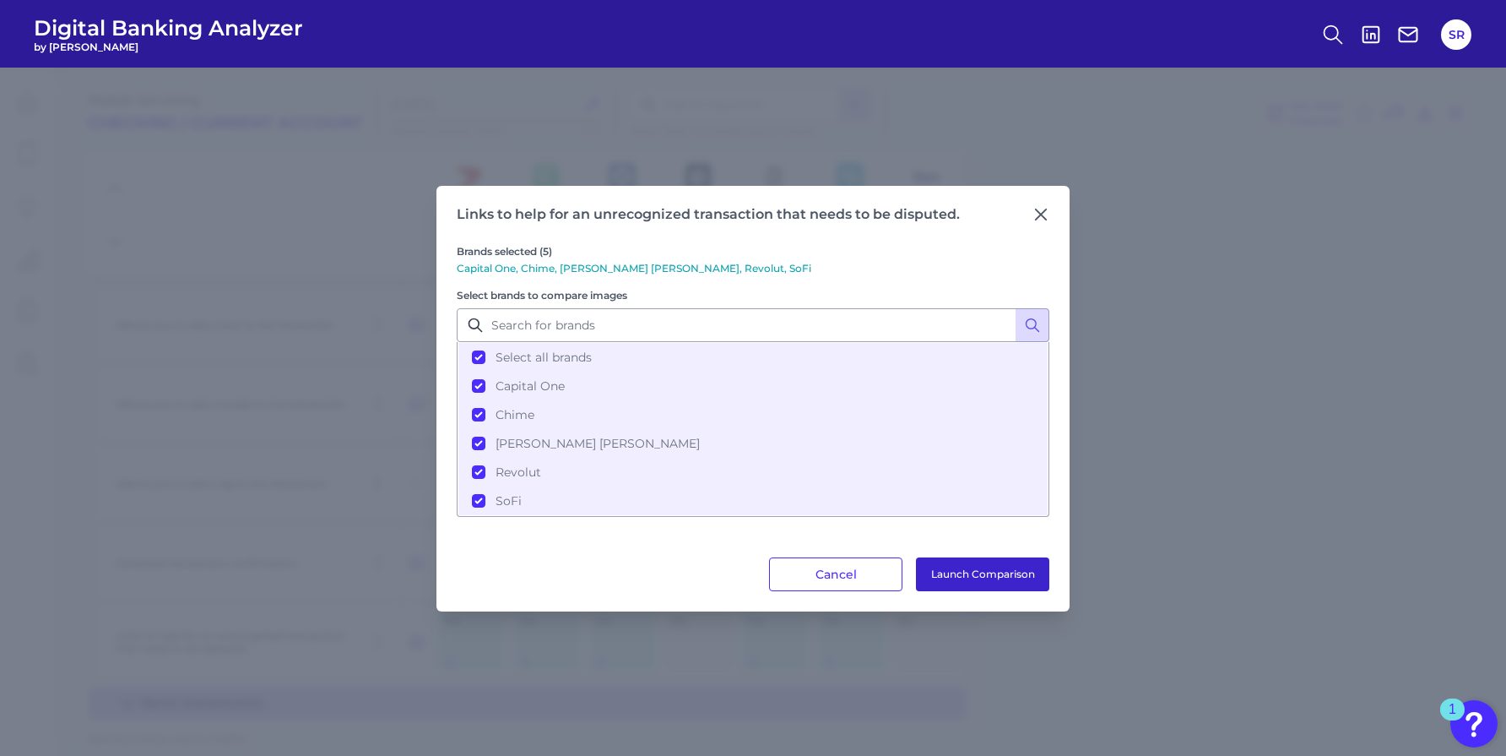
click at [1006, 571] on button "Launch Comparison" at bounding box center [982, 574] width 133 height 34
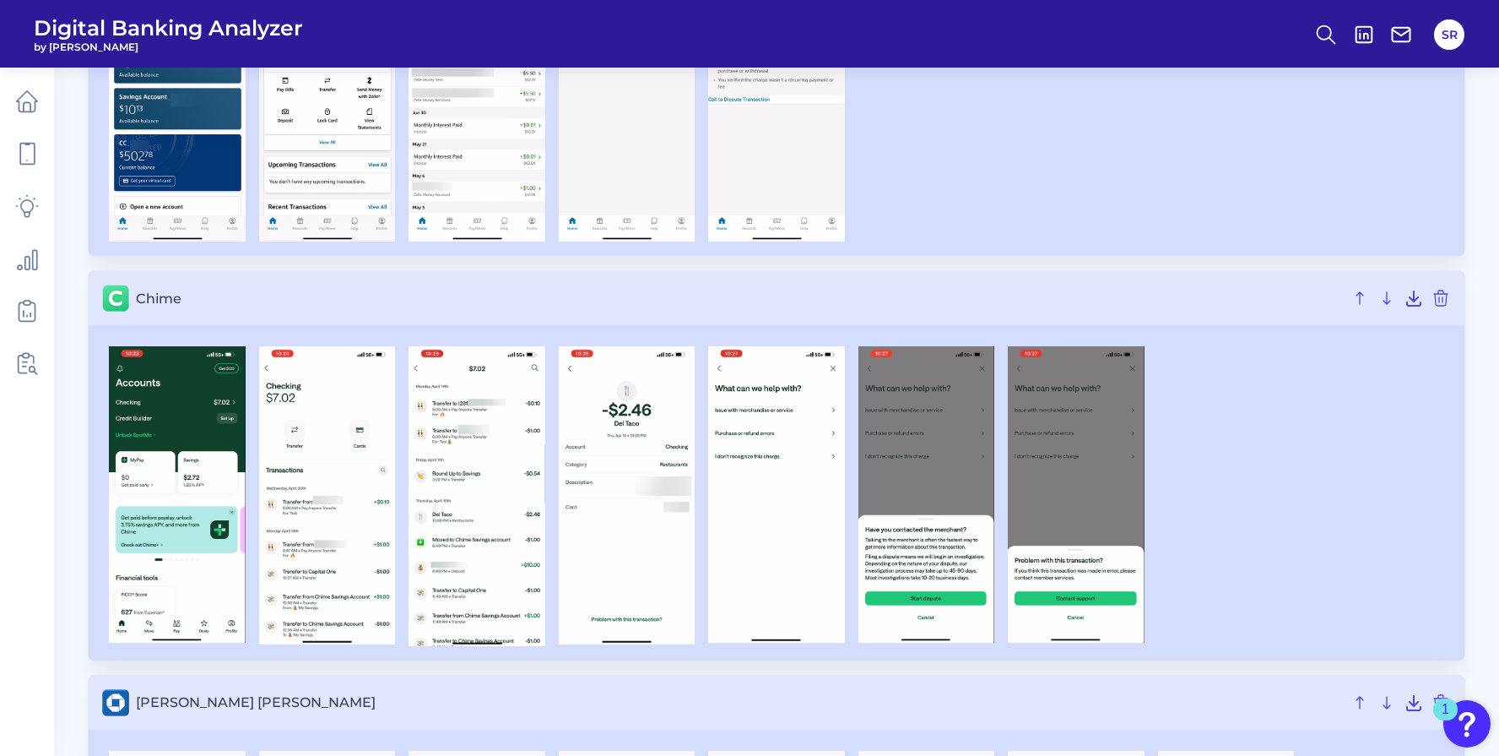
scroll to position [317, 0]
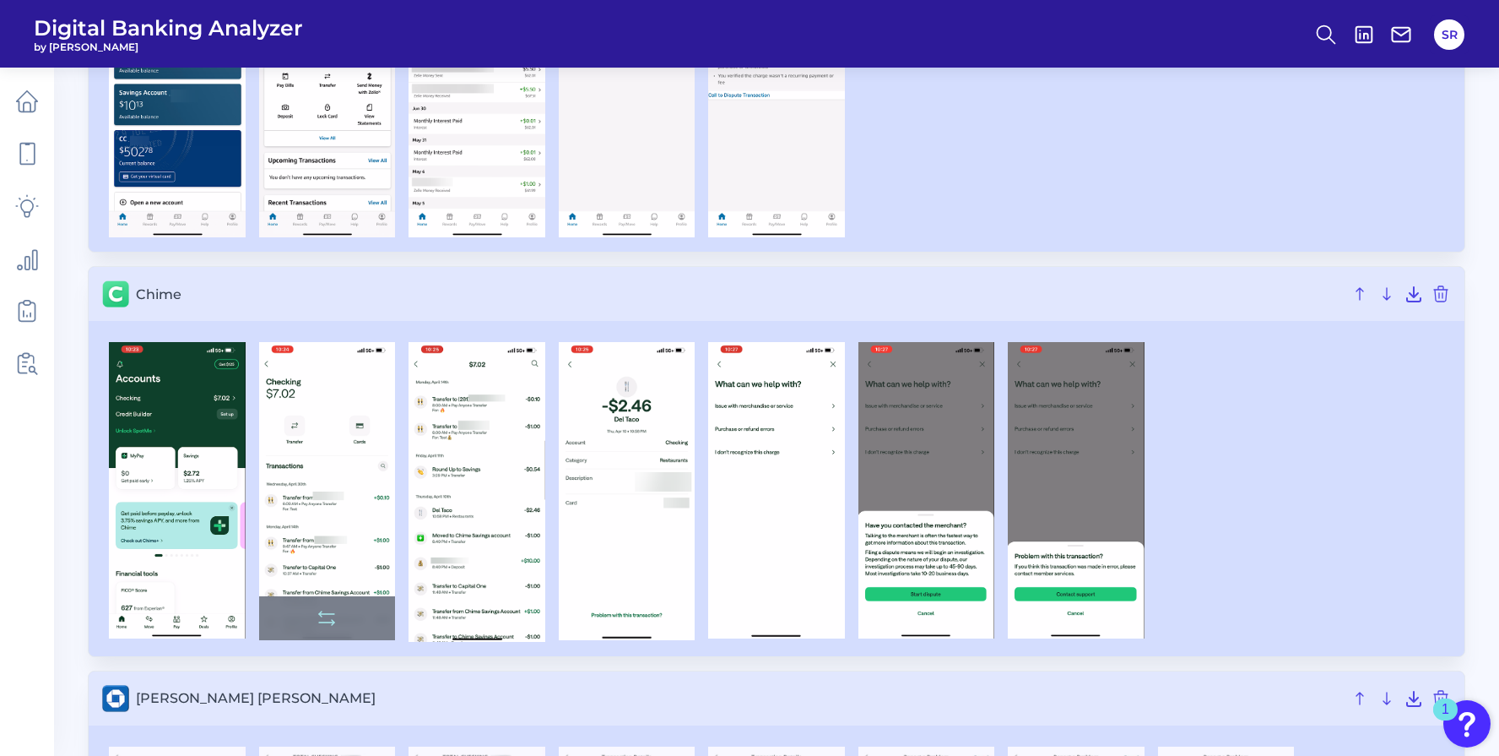
click at [334, 496] on img at bounding box center [327, 491] width 137 height 298
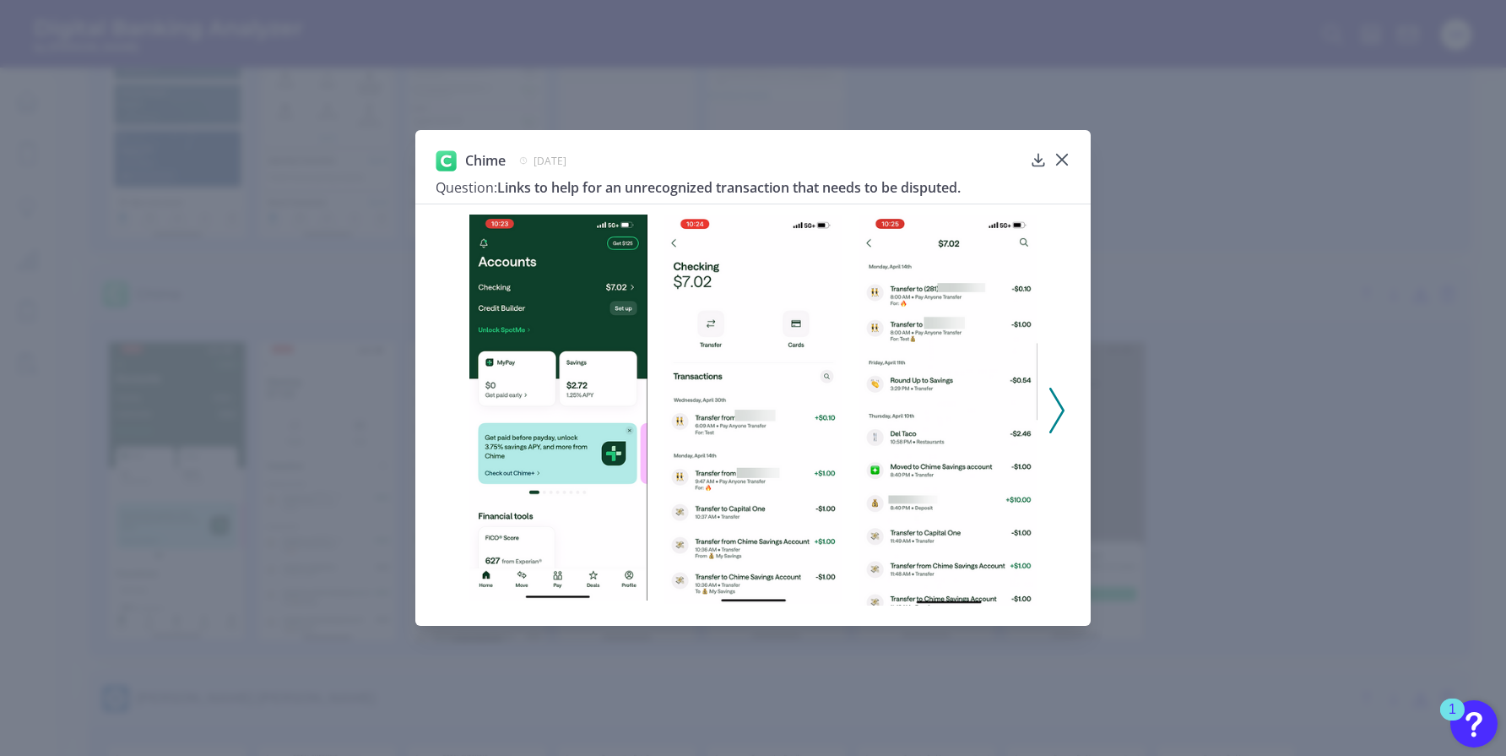
click at [1057, 397] on polyline at bounding box center [1056, 409] width 13 height 43
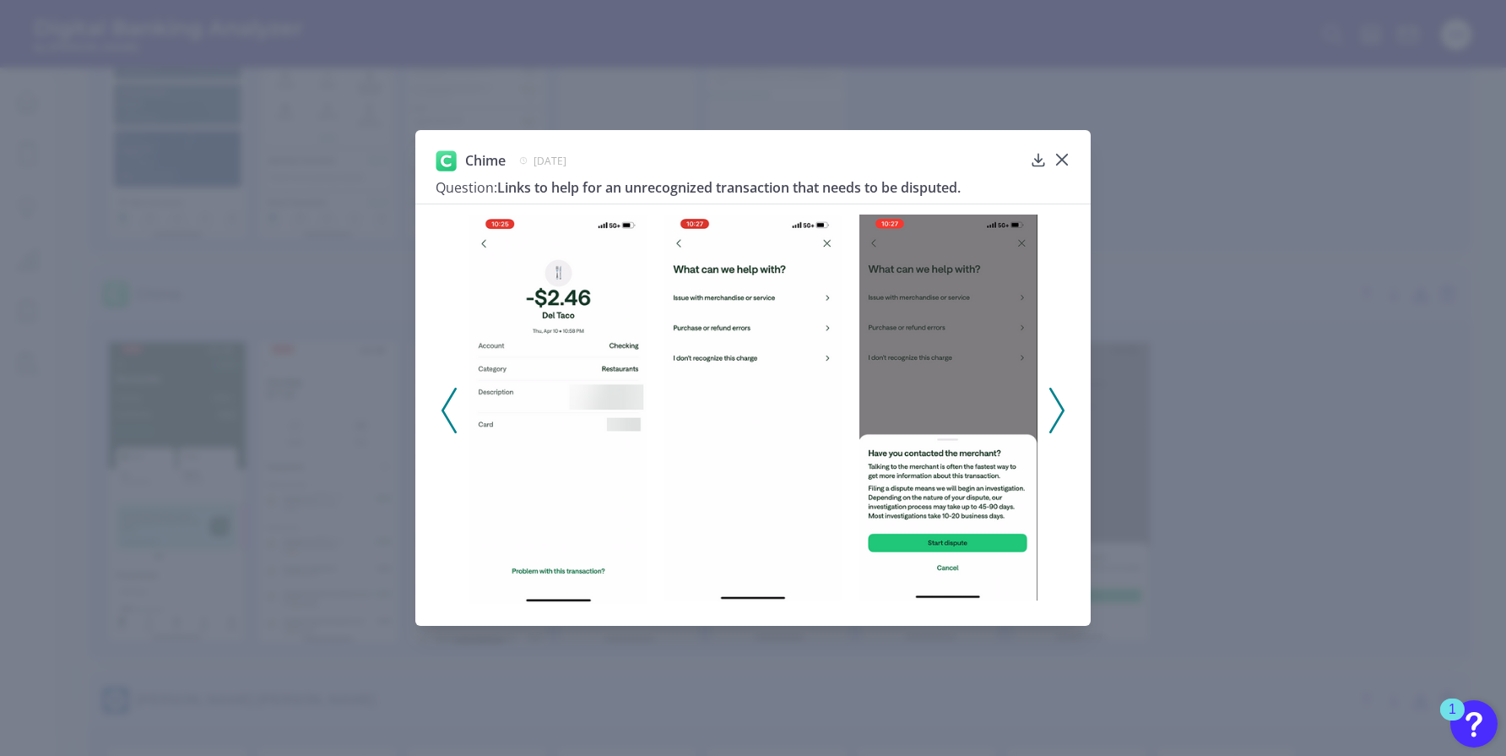
click at [1057, 397] on polyline at bounding box center [1056, 409] width 13 height 43
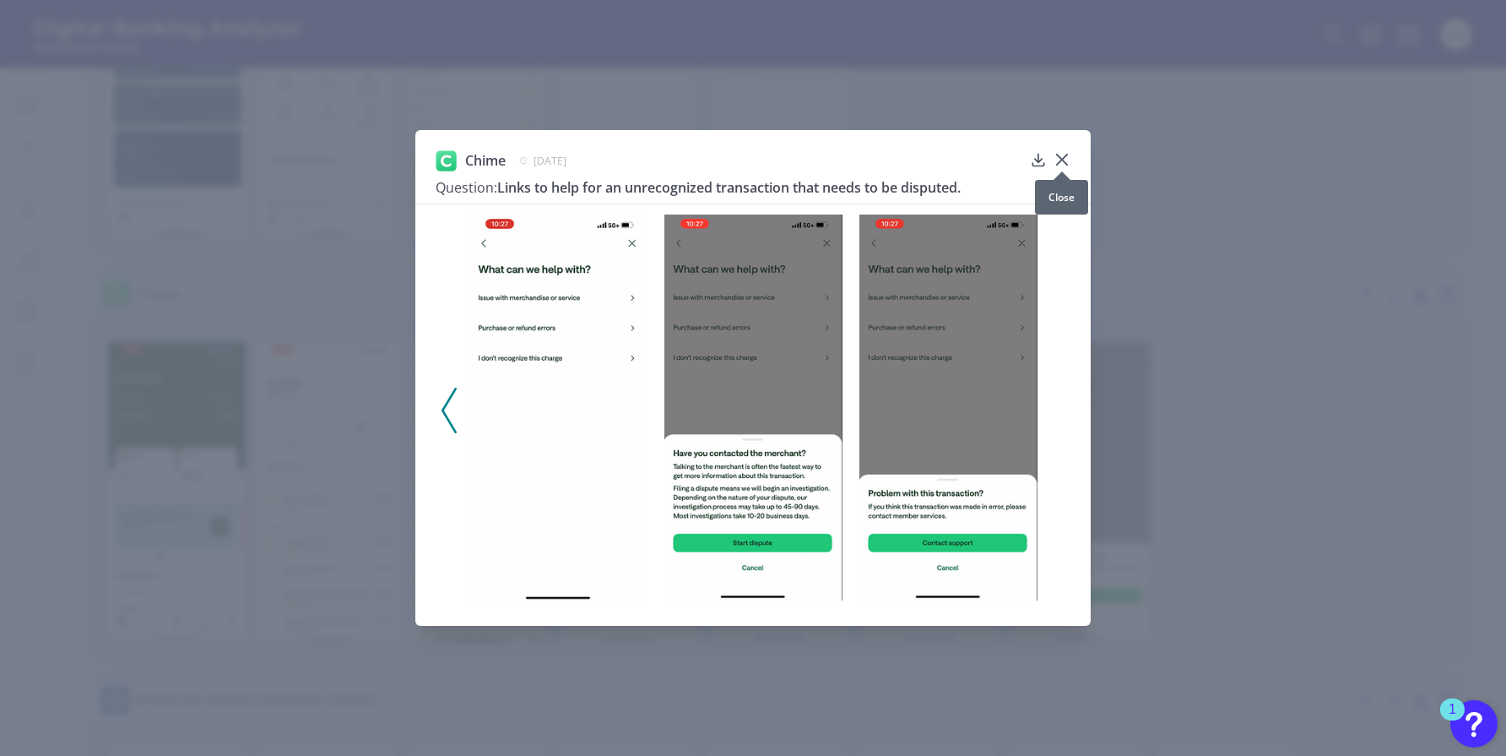
click at [1063, 158] on icon at bounding box center [1062, 159] width 10 height 10
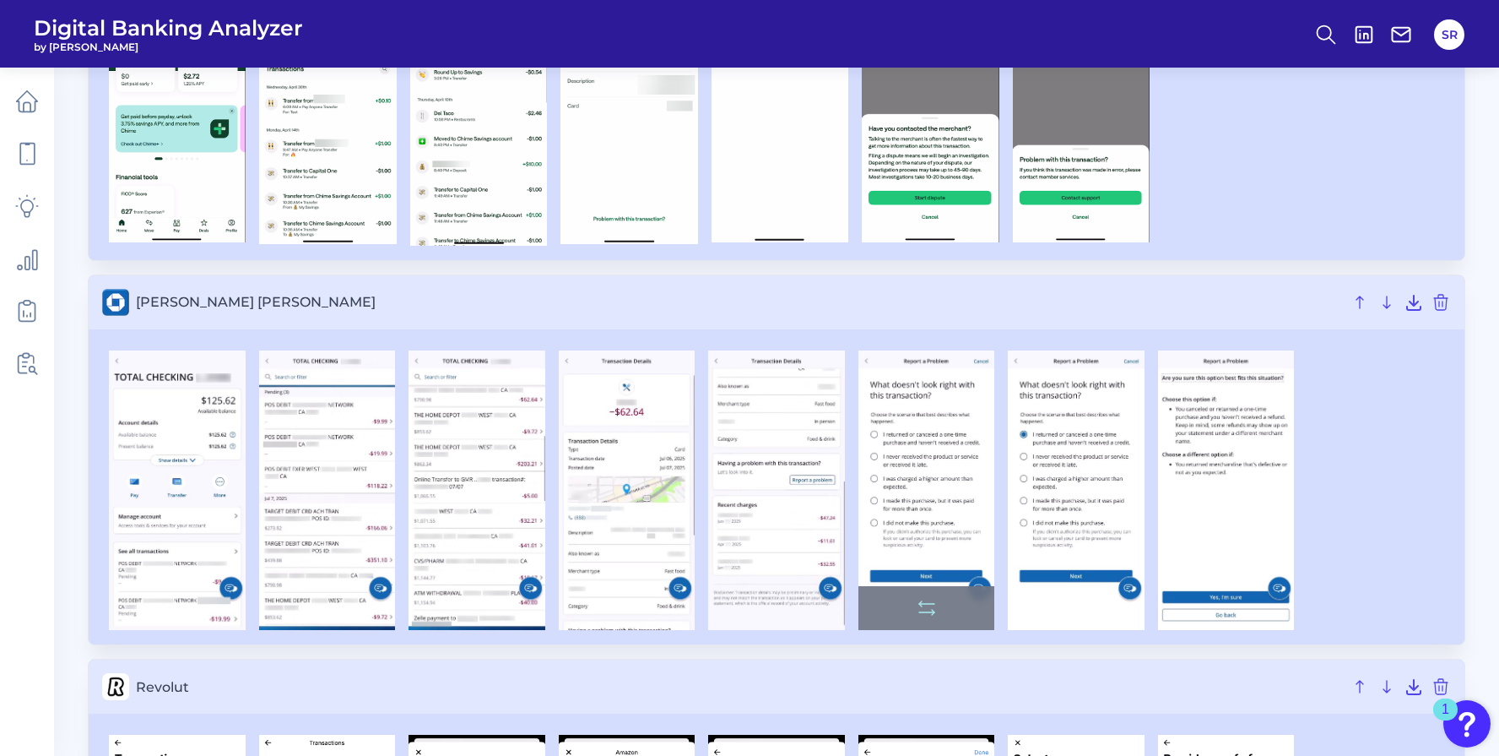
scroll to position [716, 0]
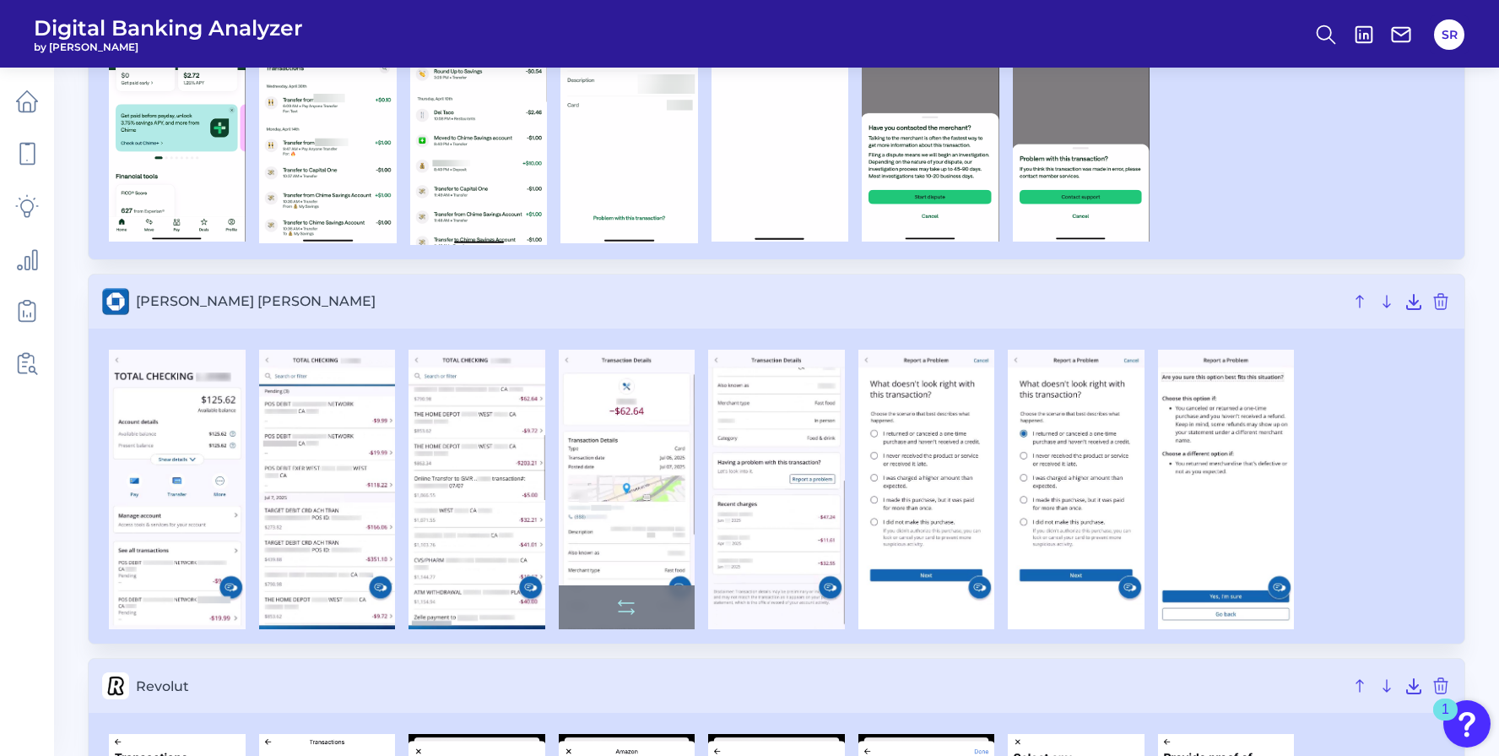
click at [660, 492] on img at bounding box center [627, 488] width 137 height 279
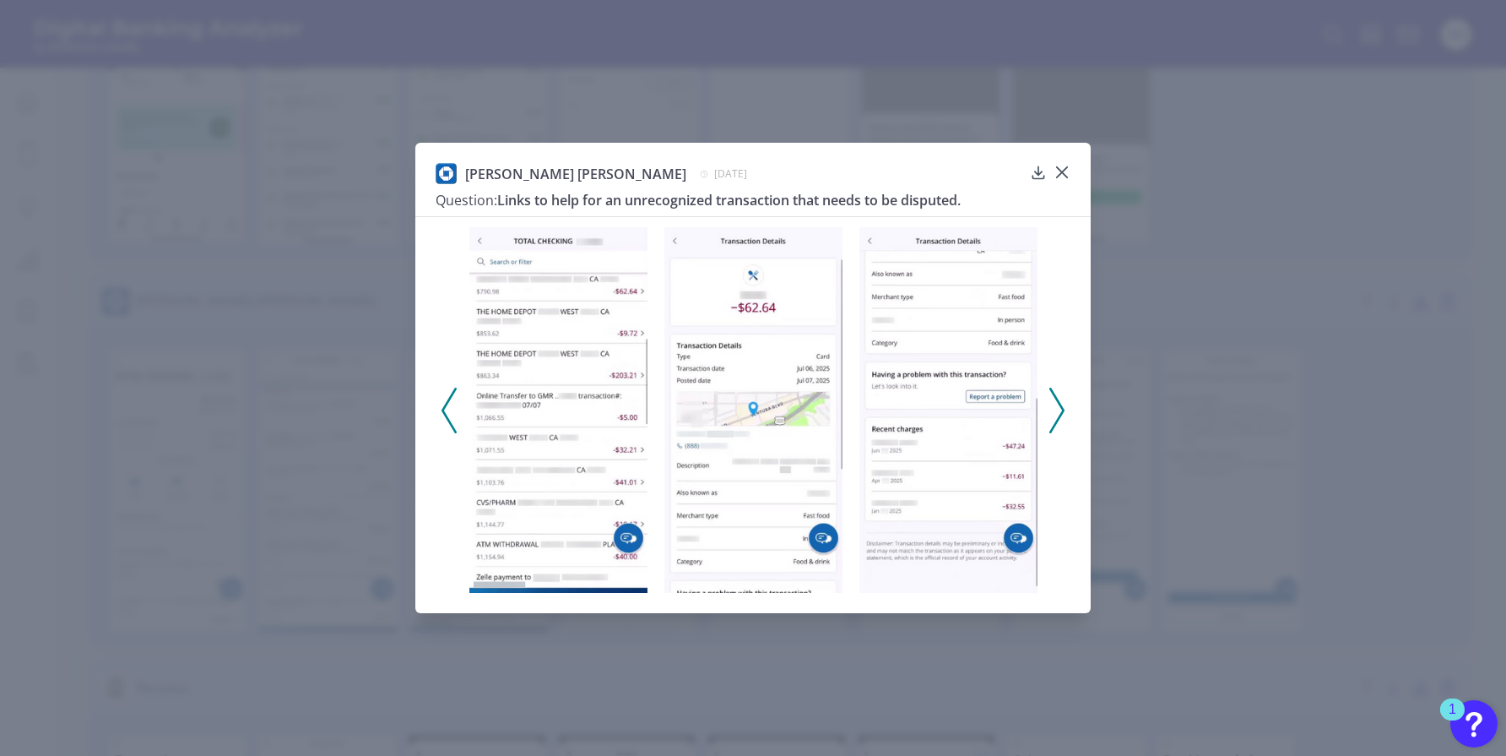
click at [1056, 405] on icon at bounding box center [1056, 410] width 15 height 46
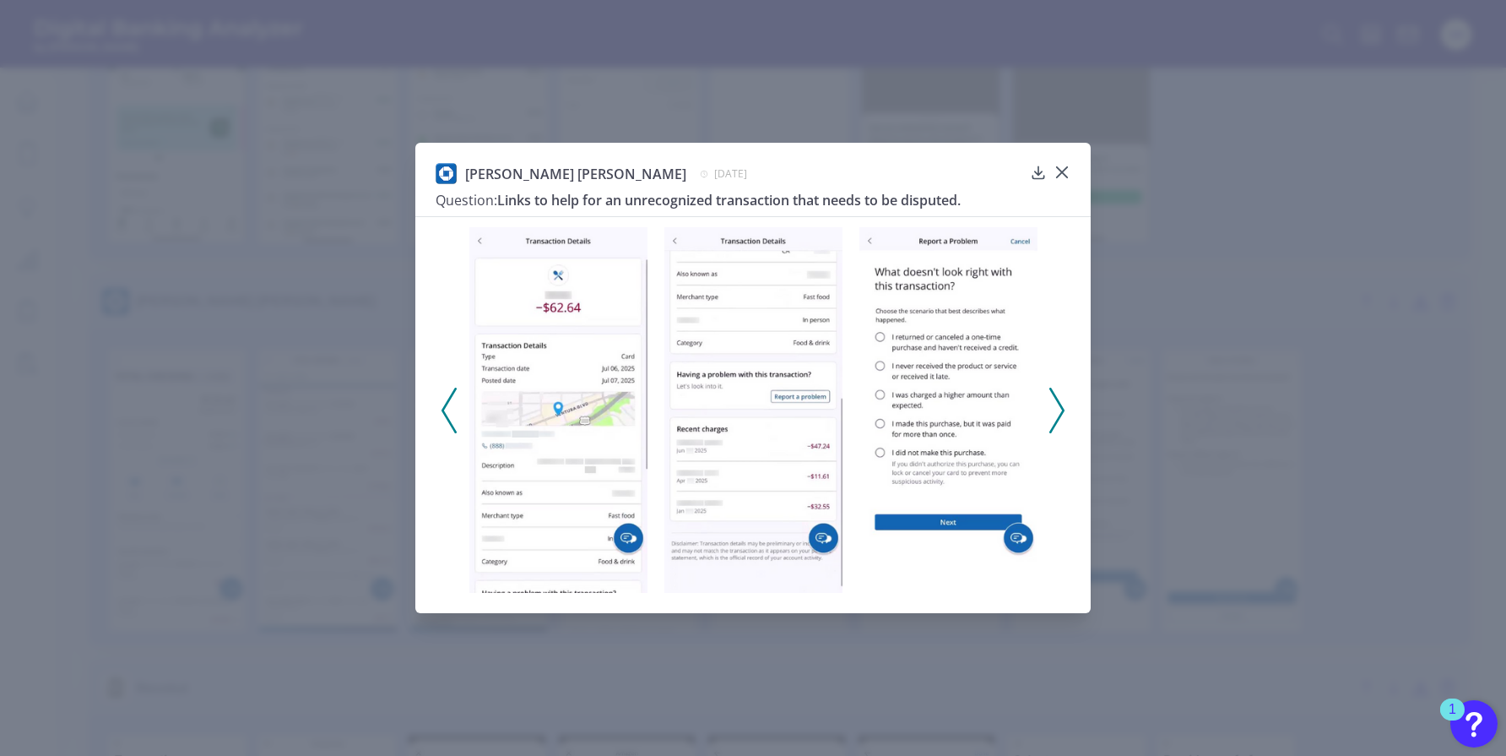
click at [1056, 405] on icon at bounding box center [1056, 410] width 15 height 46
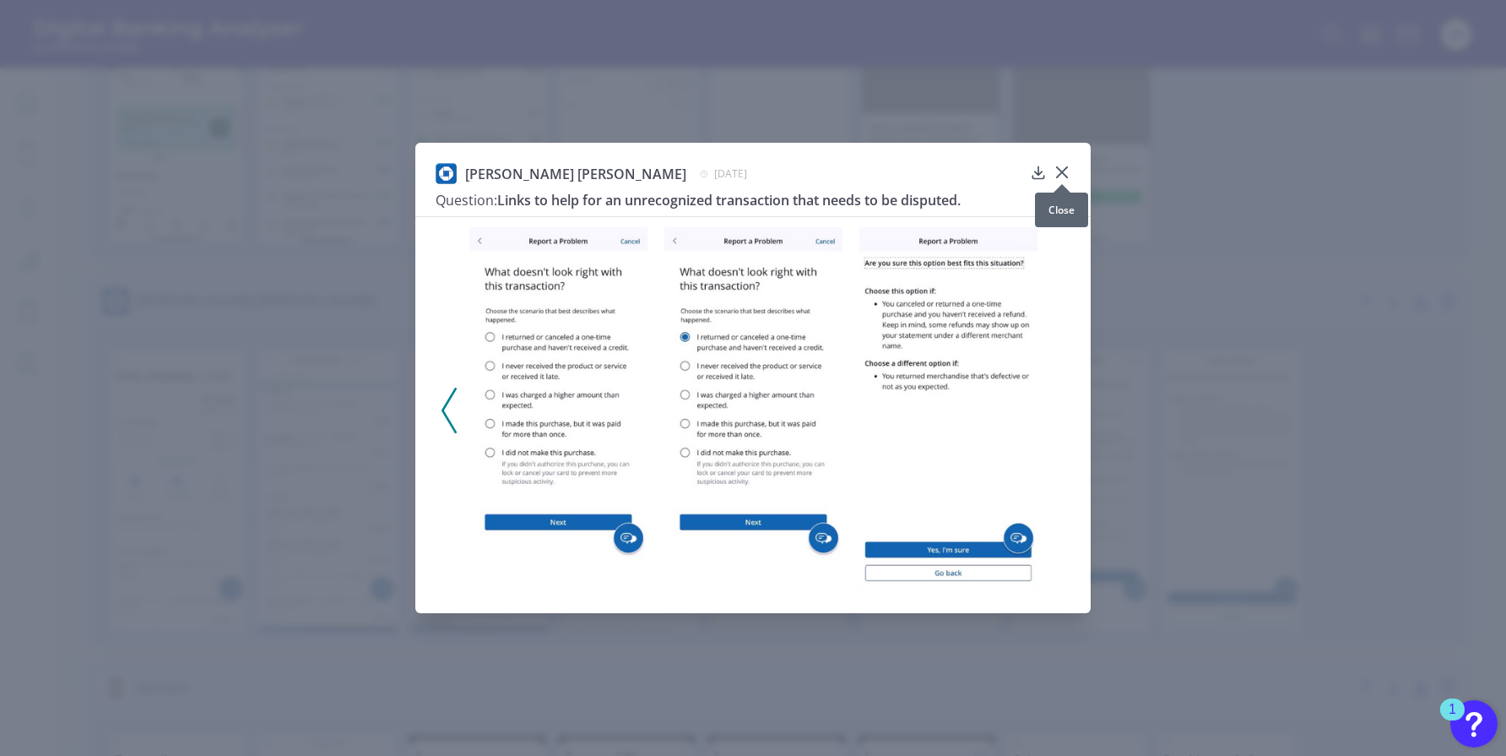
click at [1062, 169] on icon at bounding box center [1062, 172] width 17 height 17
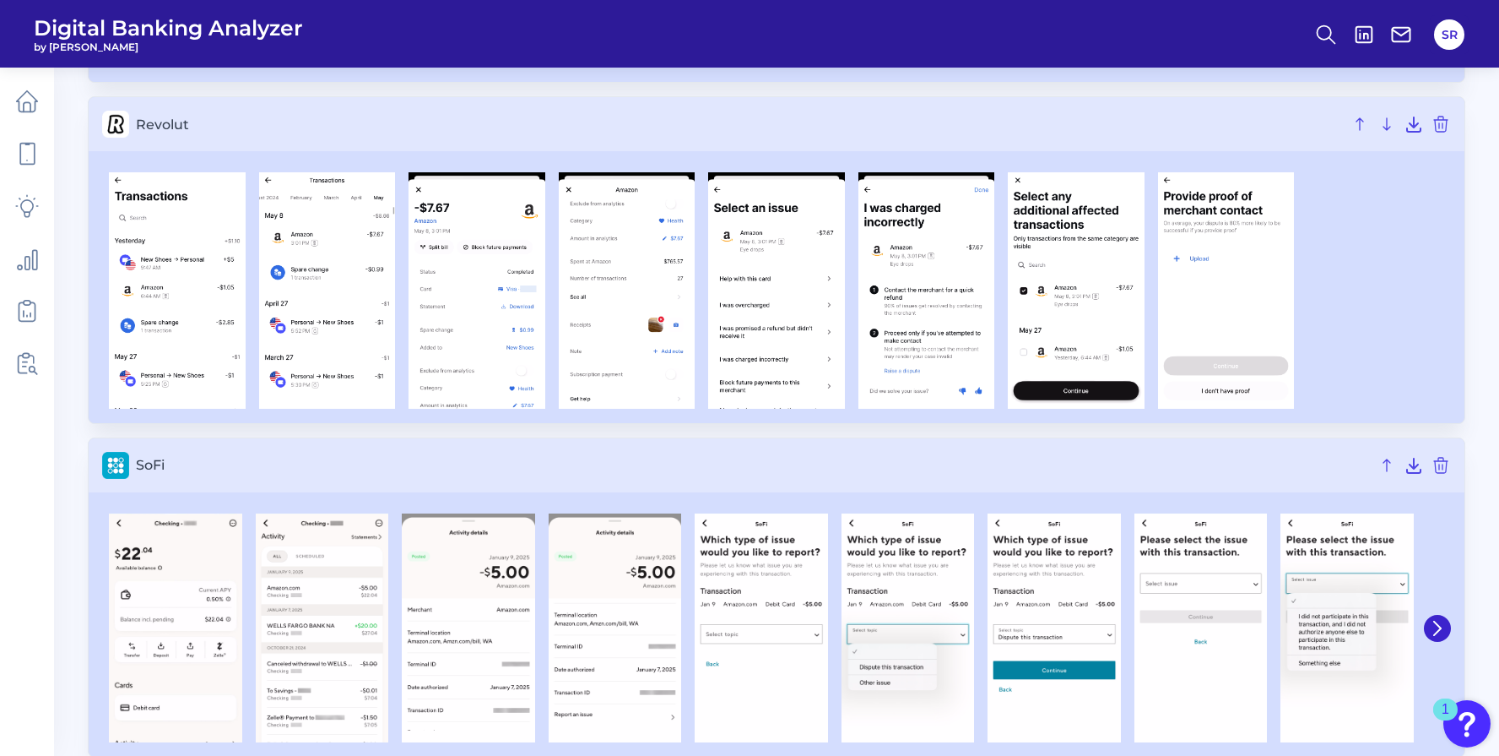
scroll to position [1295, 0]
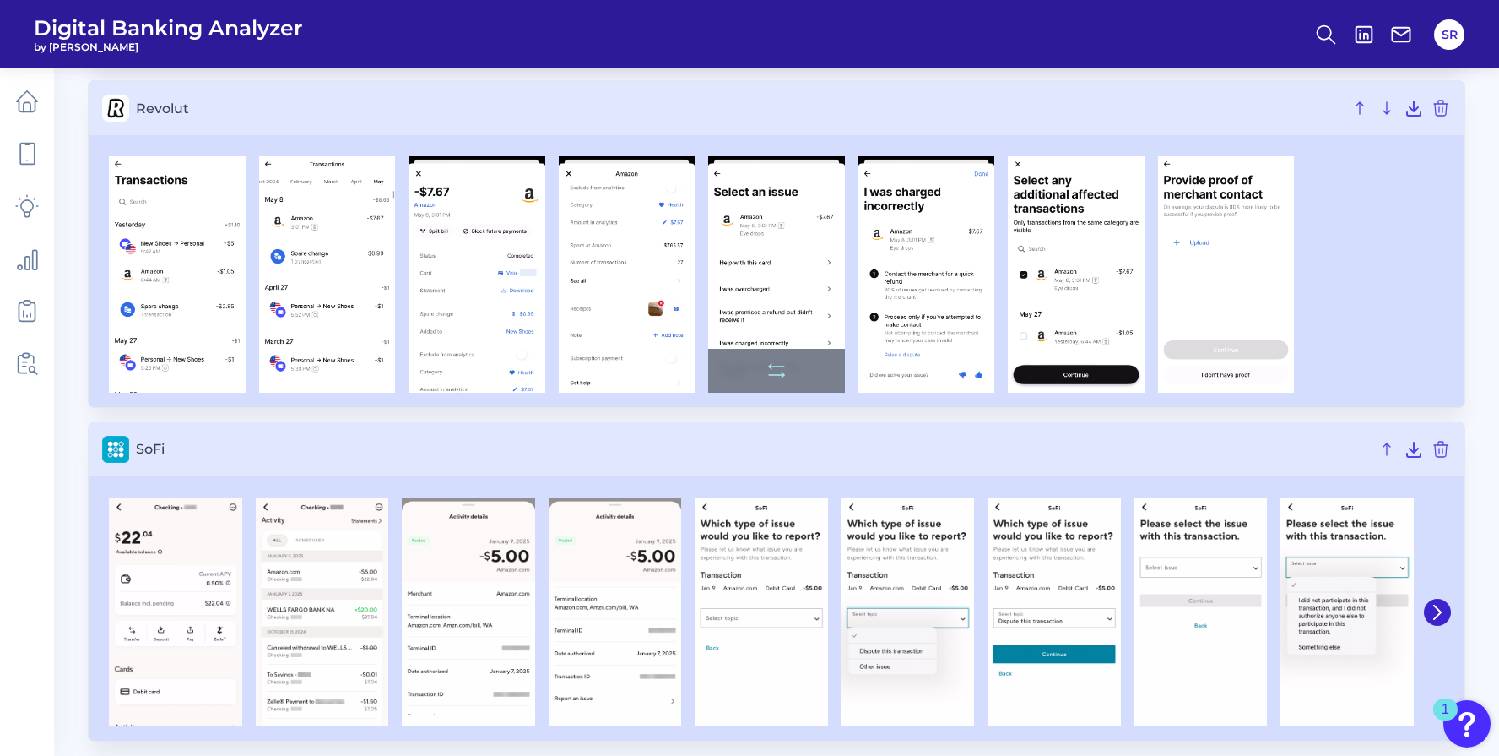
click at [813, 274] on img at bounding box center [776, 274] width 137 height 236
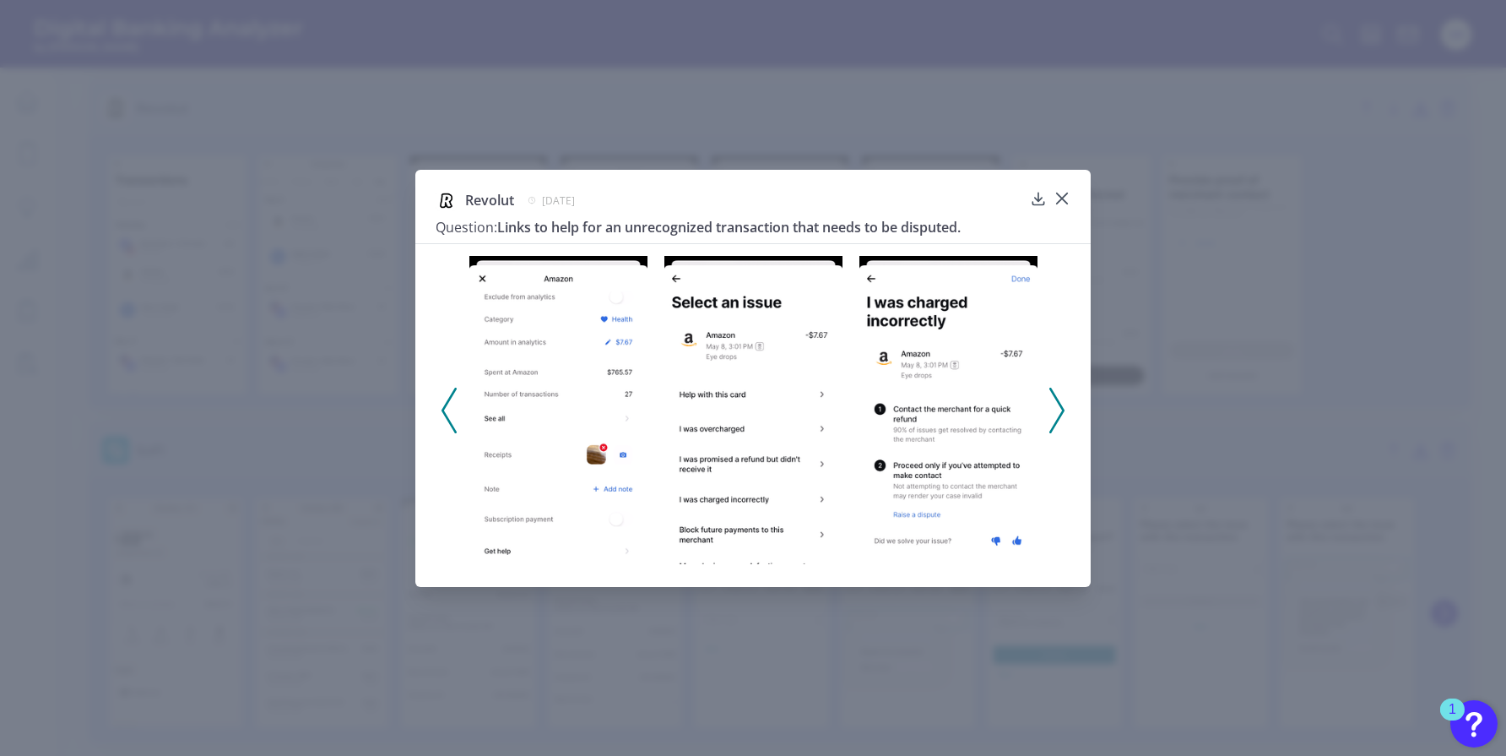
click at [1059, 420] on icon at bounding box center [1056, 410] width 15 height 46
click at [1065, 411] on button at bounding box center [1056, 410] width 17 height 46
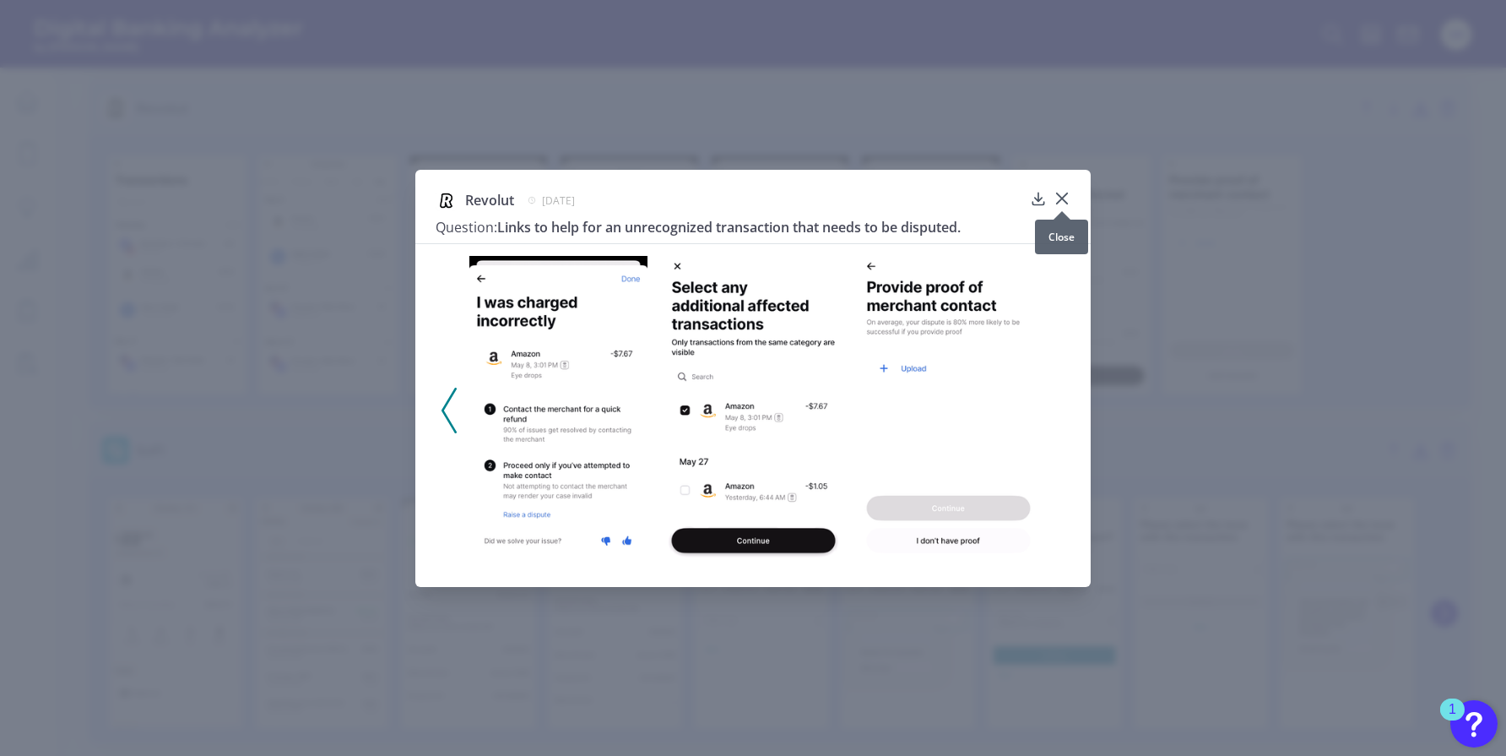
click at [1063, 198] on icon at bounding box center [1062, 198] width 10 height 10
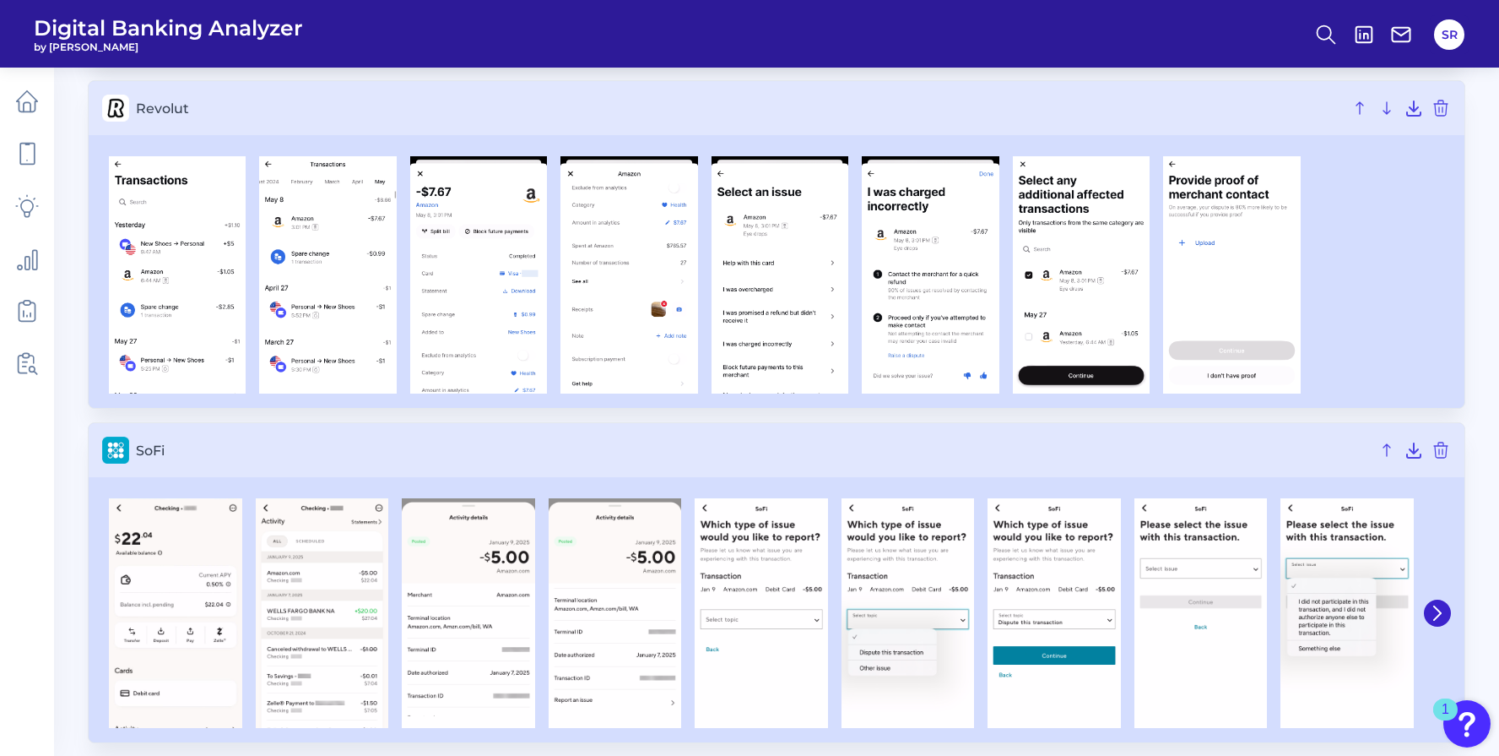
scroll to position [1307, 0]
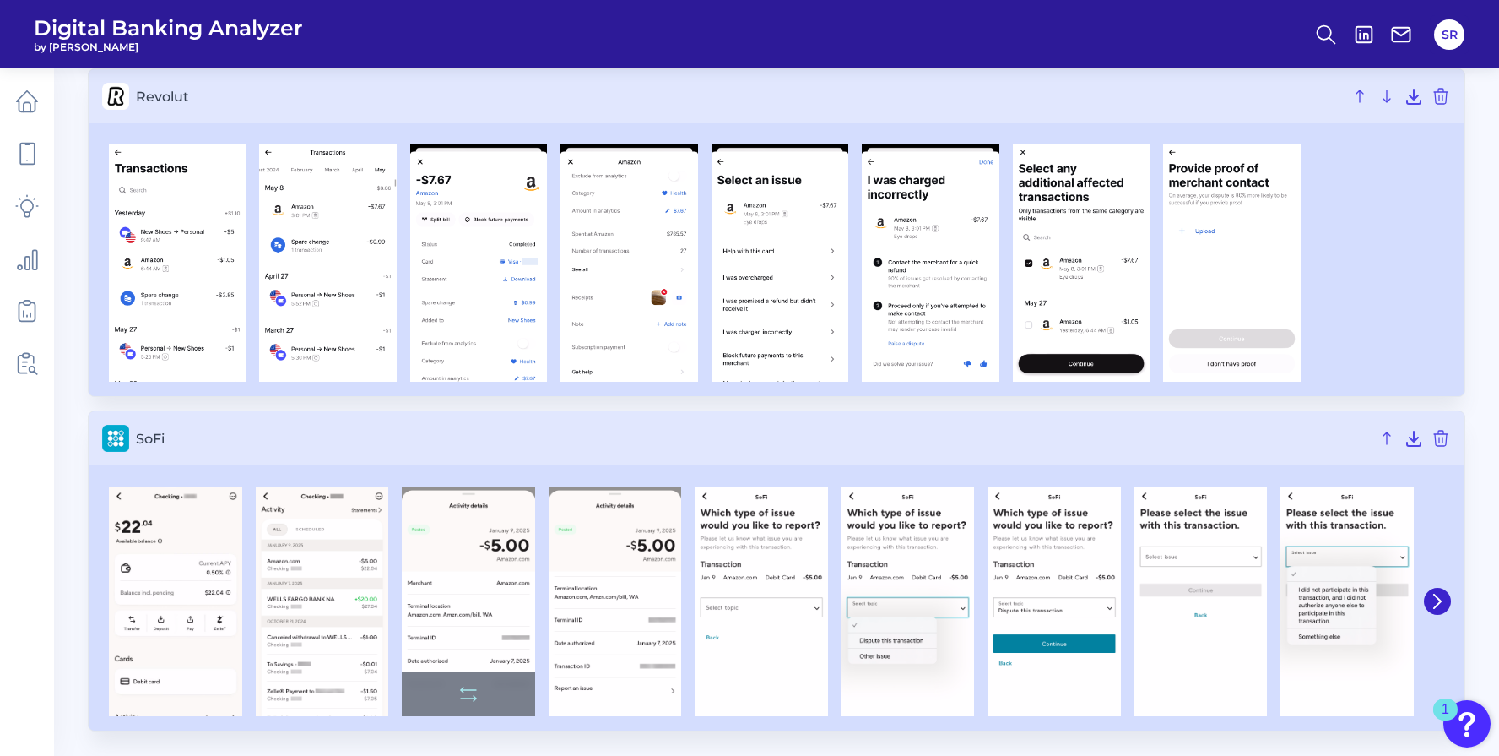
click at [484, 644] on img at bounding box center [468, 601] width 133 height 230
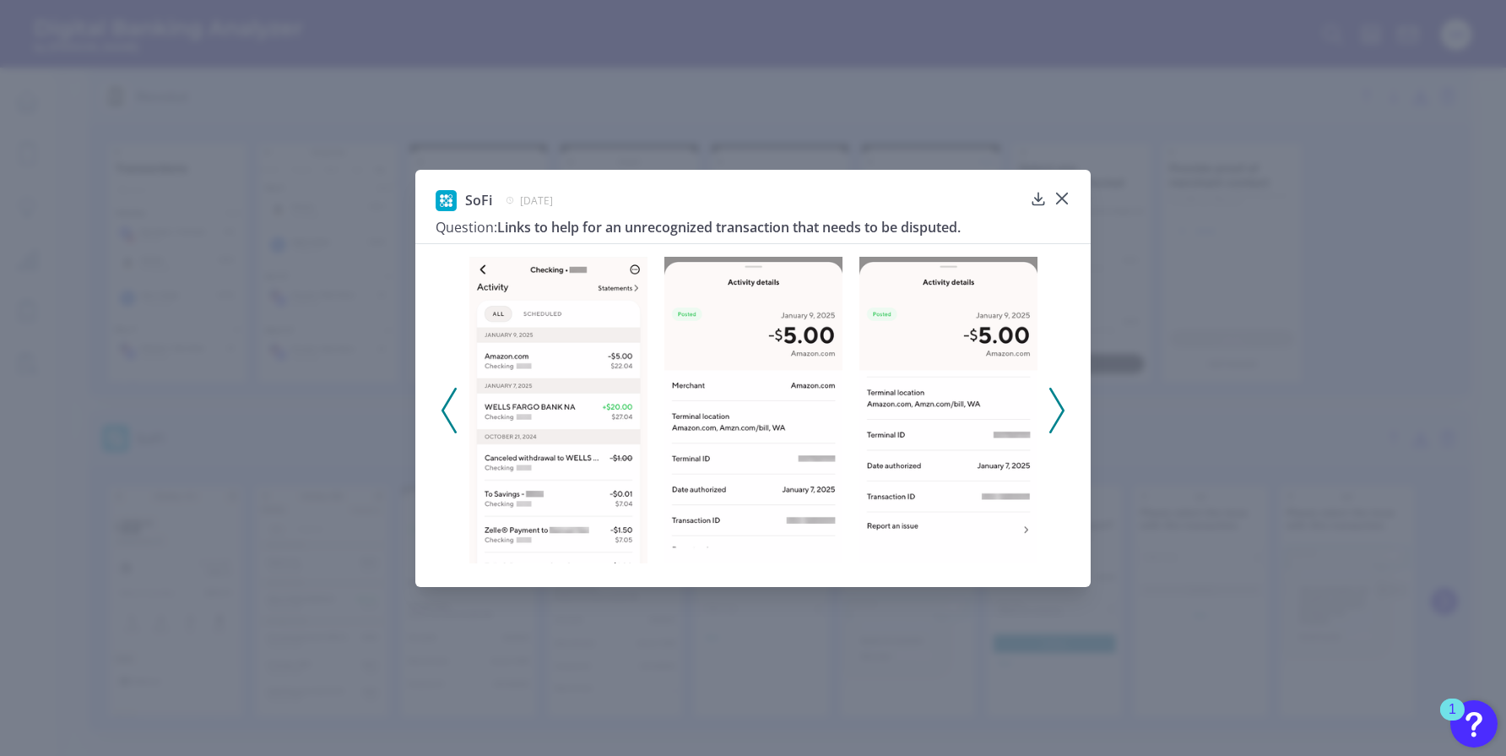
click at [1059, 409] on icon at bounding box center [1056, 410] width 15 height 46
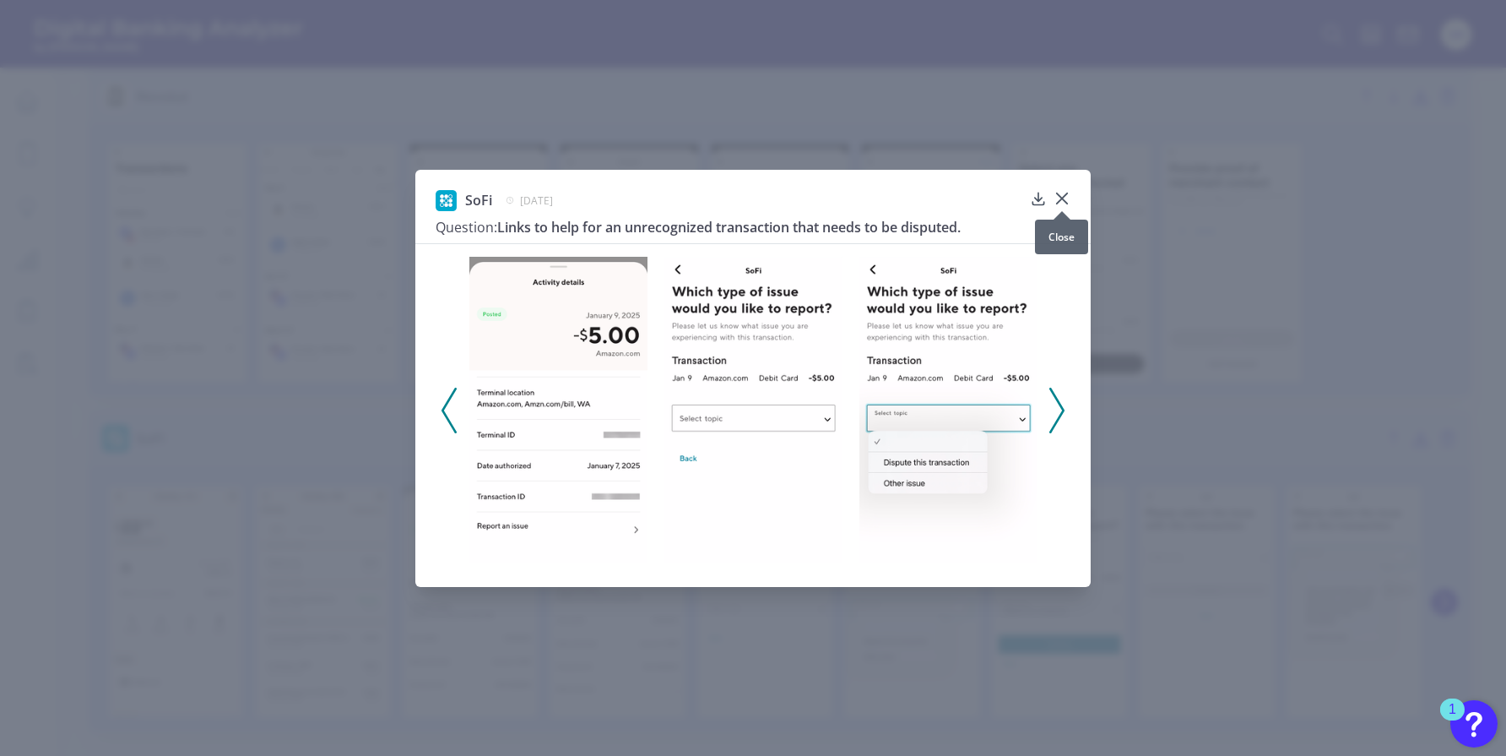
click at [1064, 195] on icon at bounding box center [1062, 198] width 17 height 17
